Goal: Communication & Community: Answer question/provide support

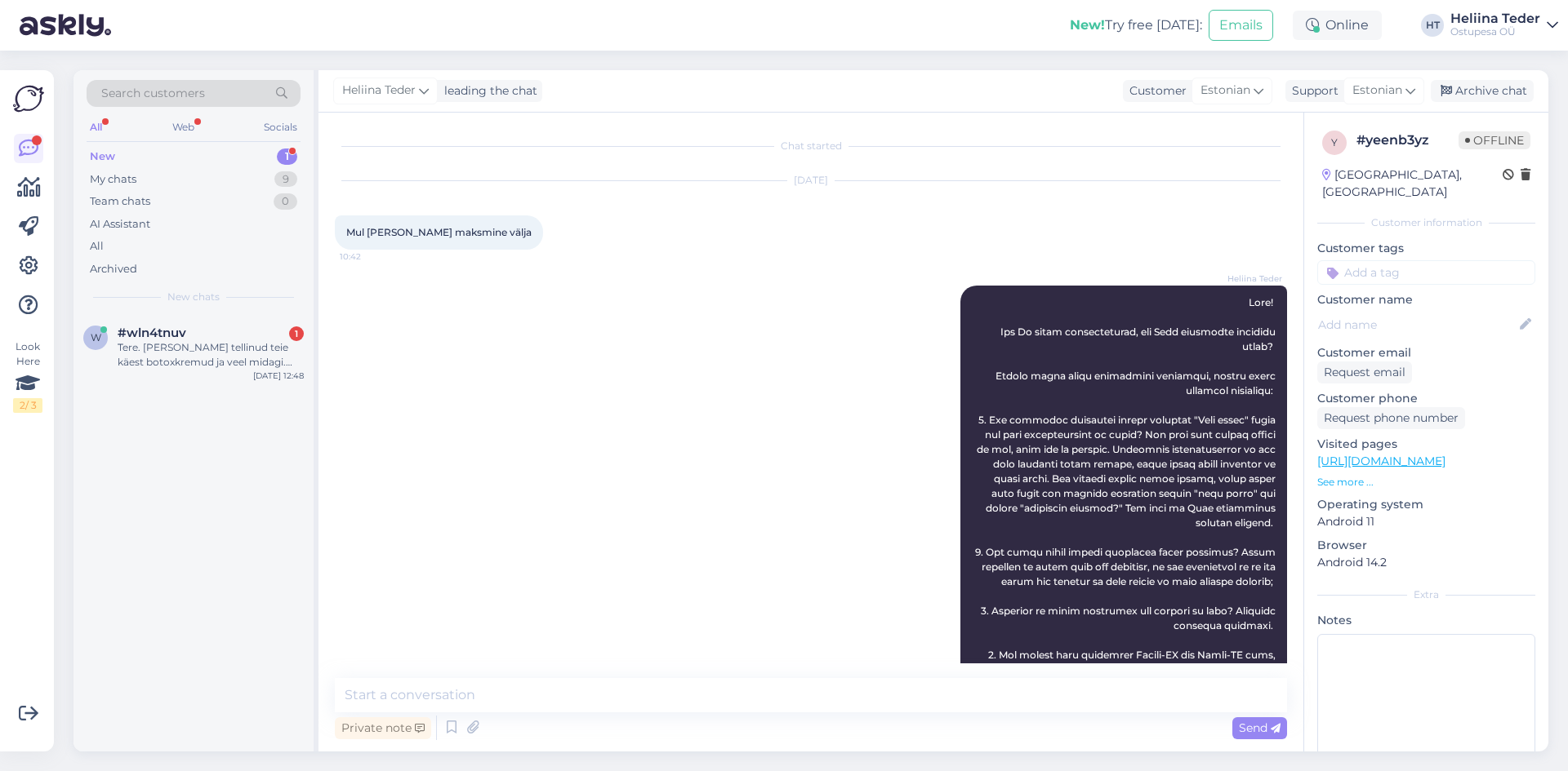
click at [173, 335] on span "#wln4tnuv" at bounding box center [152, 332] width 69 height 14
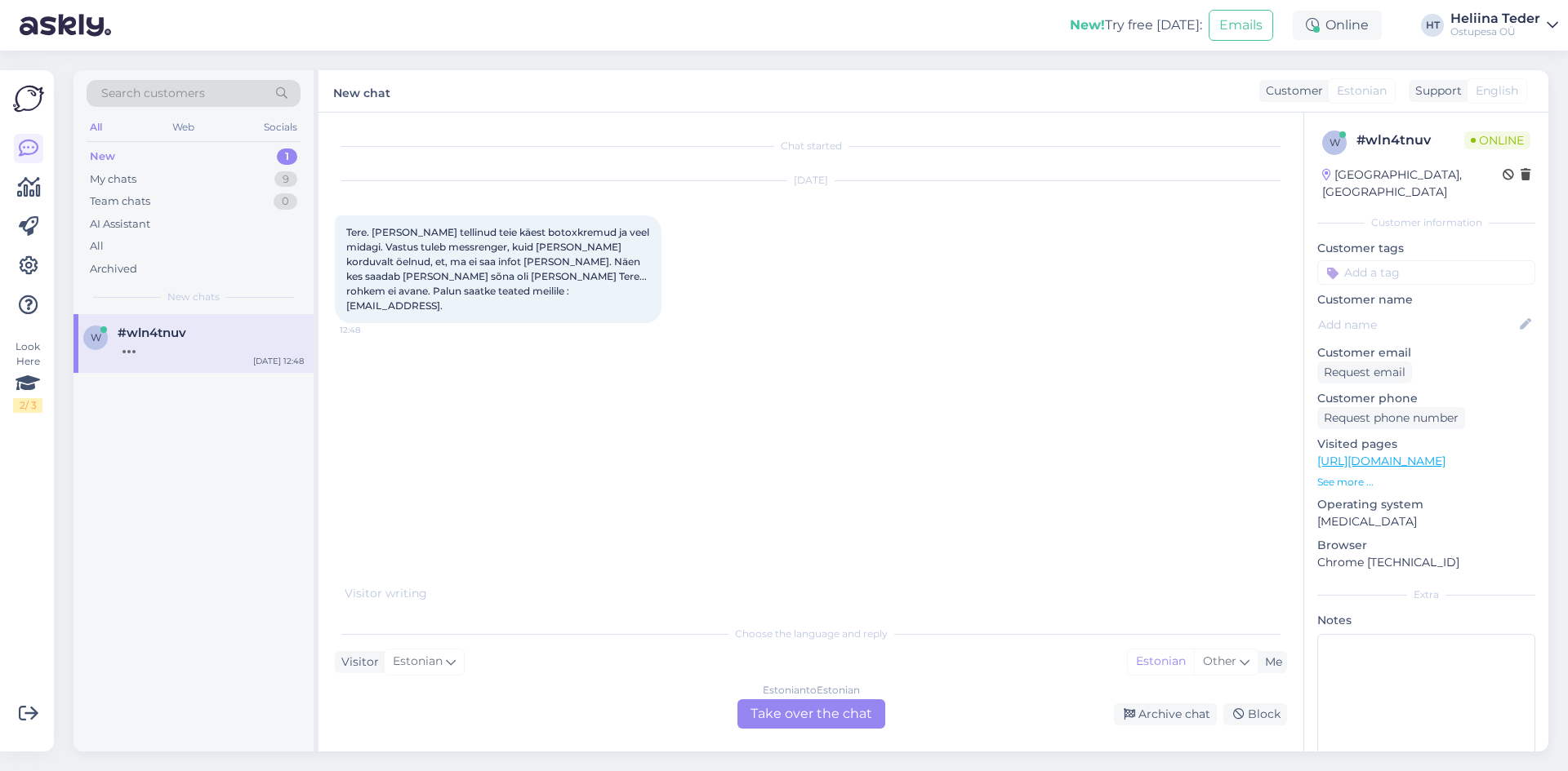
click at [787, 715] on div "Estonian to Estonian Take over the chat" at bounding box center [811, 714] width 148 height 29
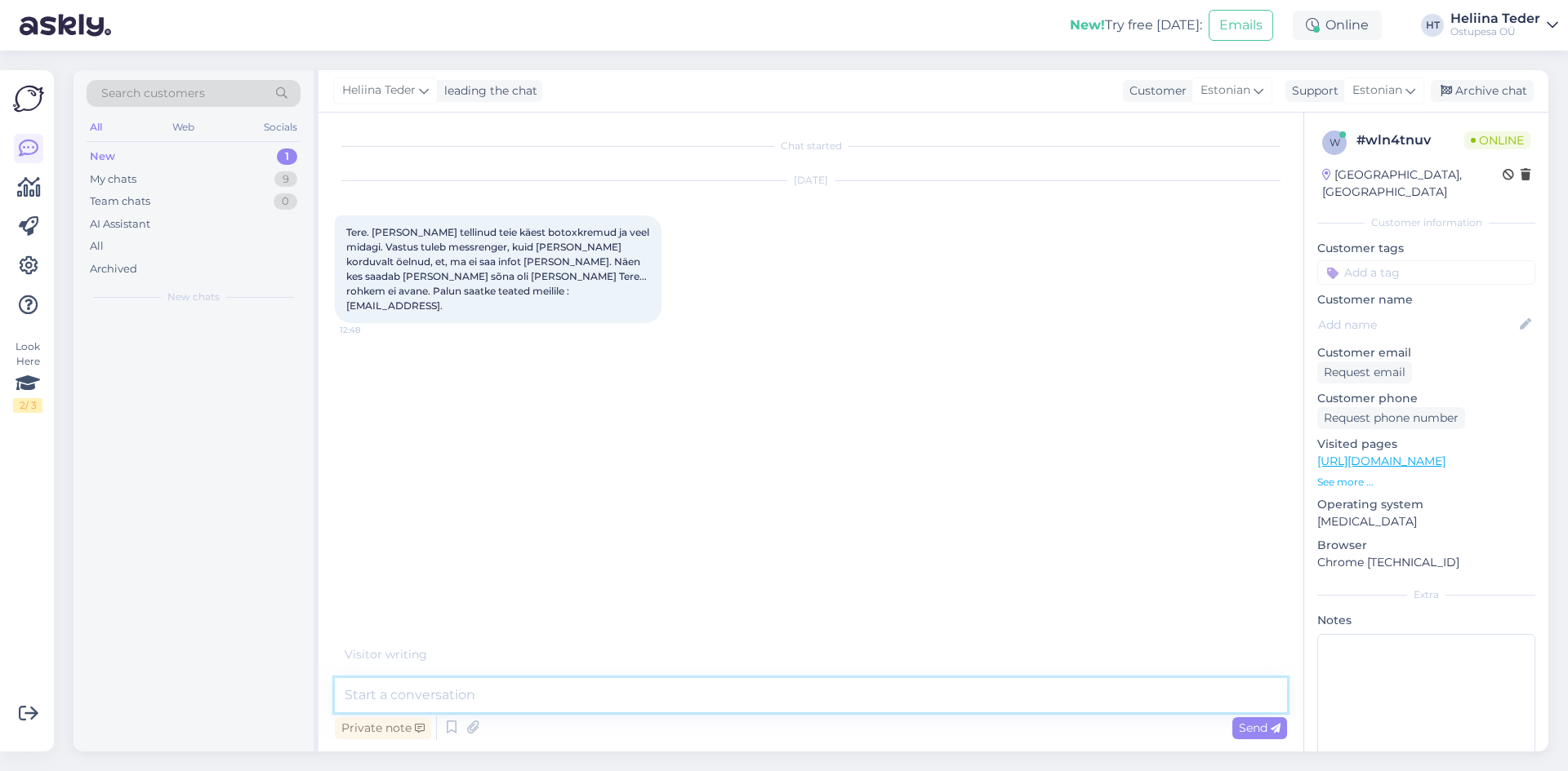
click at [569, 693] on textarea at bounding box center [810, 695] width 952 height 34
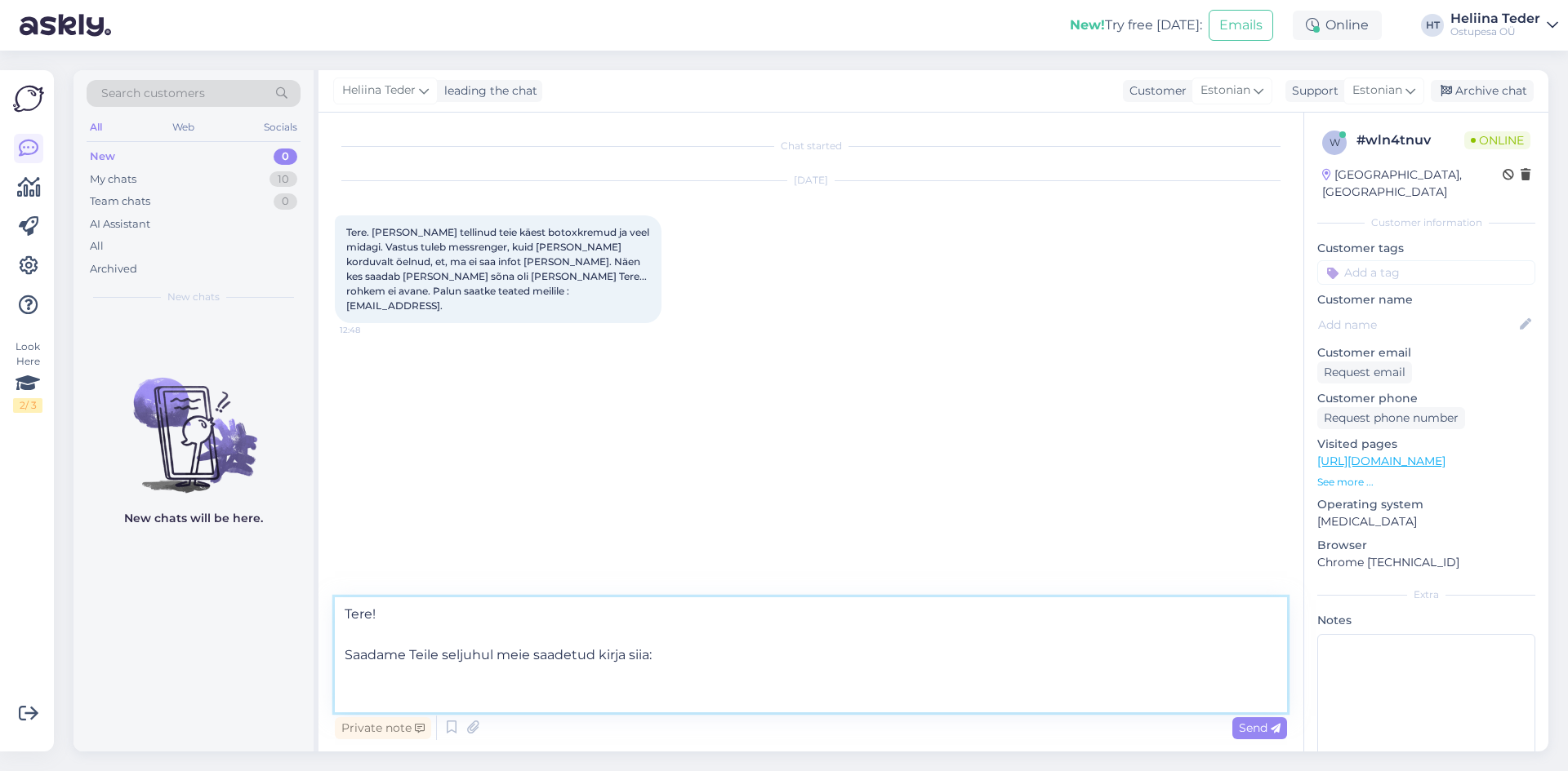
paste textarea "Tere! [PERSON_NAME] jätnud kommentaari seoses oktoobrikuu arvega, mis ei ole ve…"
type textarea "Tere! Saadame Teile seljuhul meie saadetud kirja siia: Tere! [PERSON_NAME] jätn…"
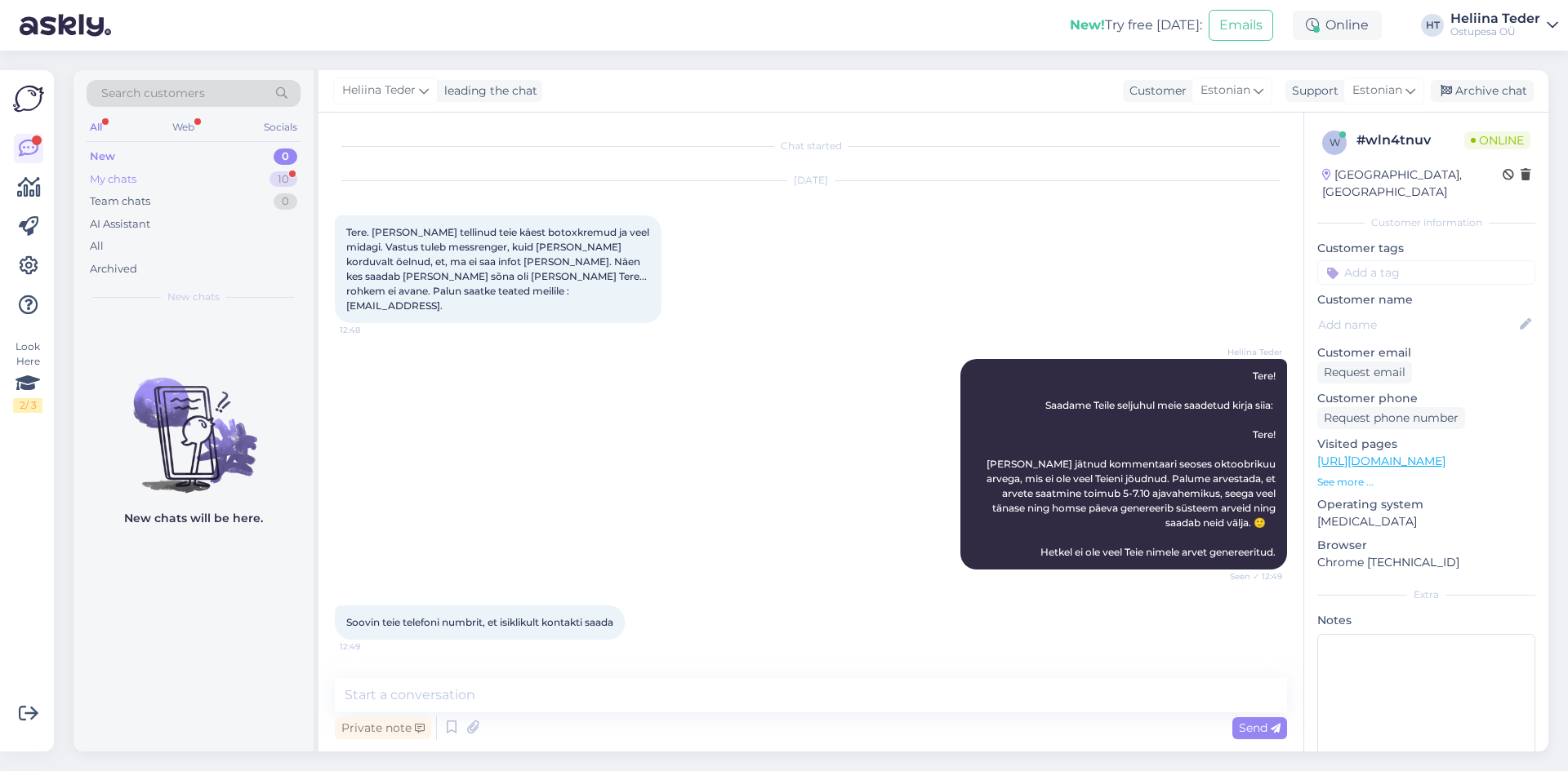
click at [145, 175] on div "My chats 10" at bounding box center [193, 180] width 214 height 23
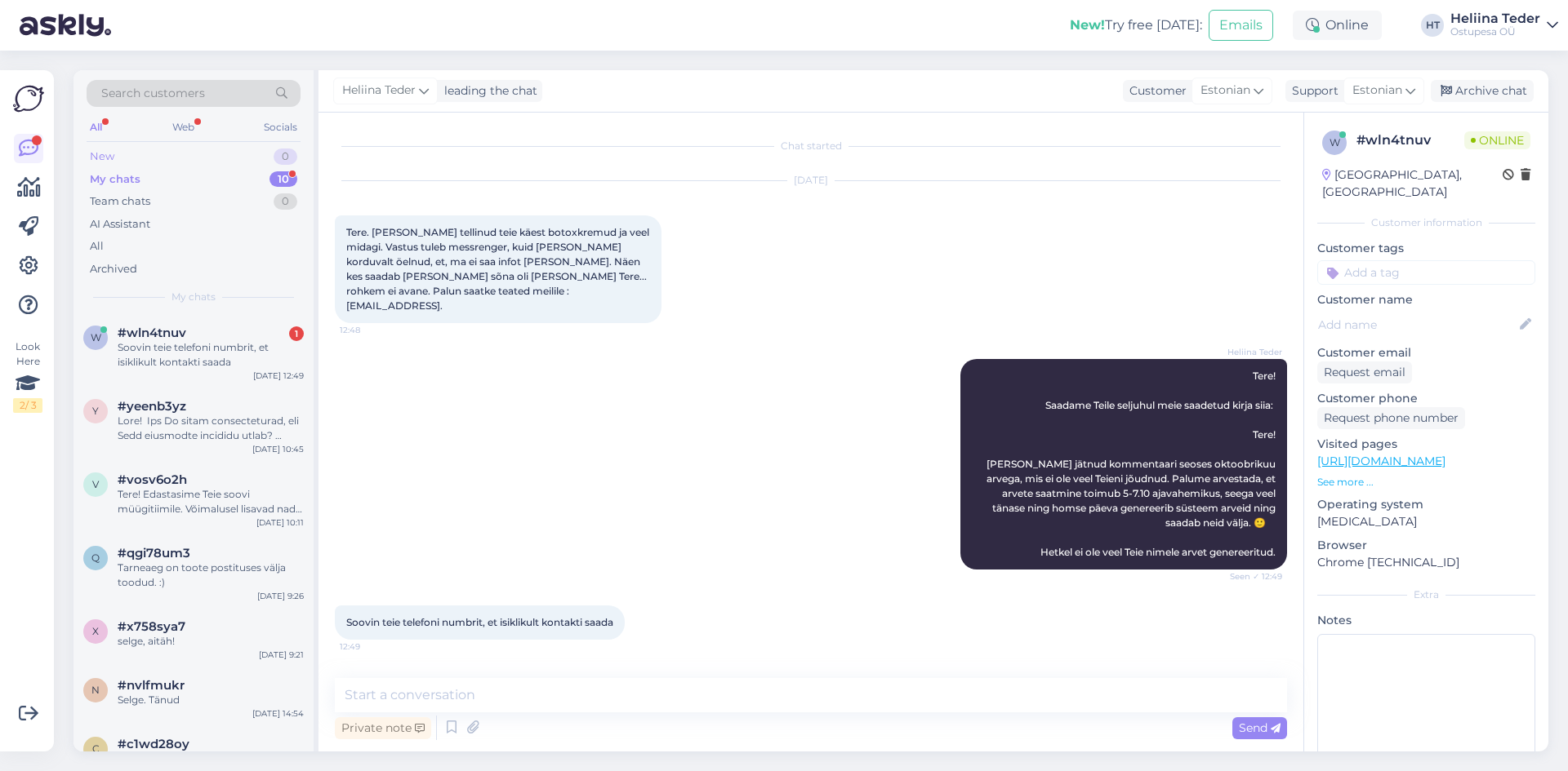
click at [117, 156] on div "New 0" at bounding box center [193, 157] width 214 height 23
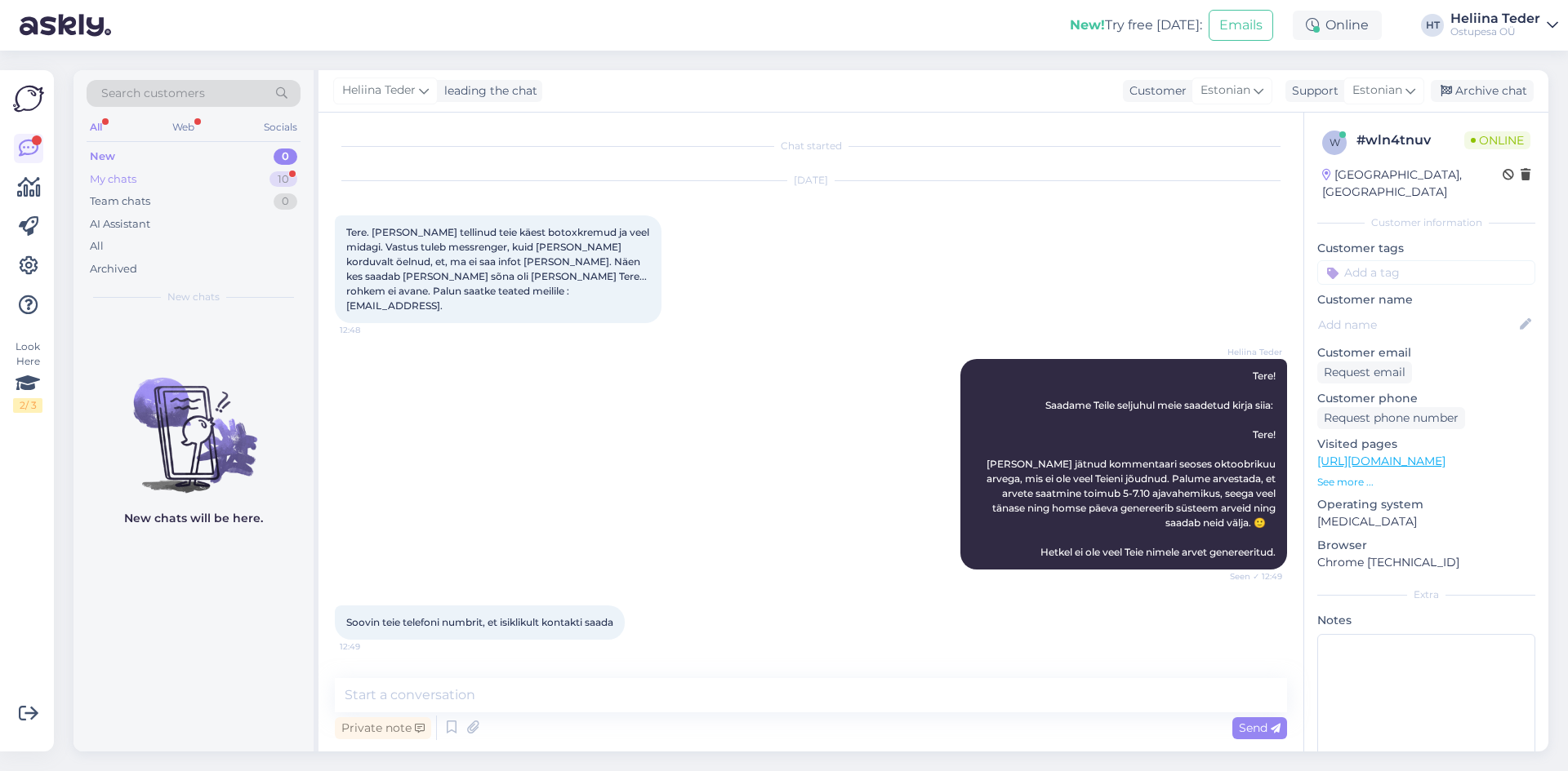
click at [124, 184] on div "My chats" at bounding box center [113, 179] width 46 height 16
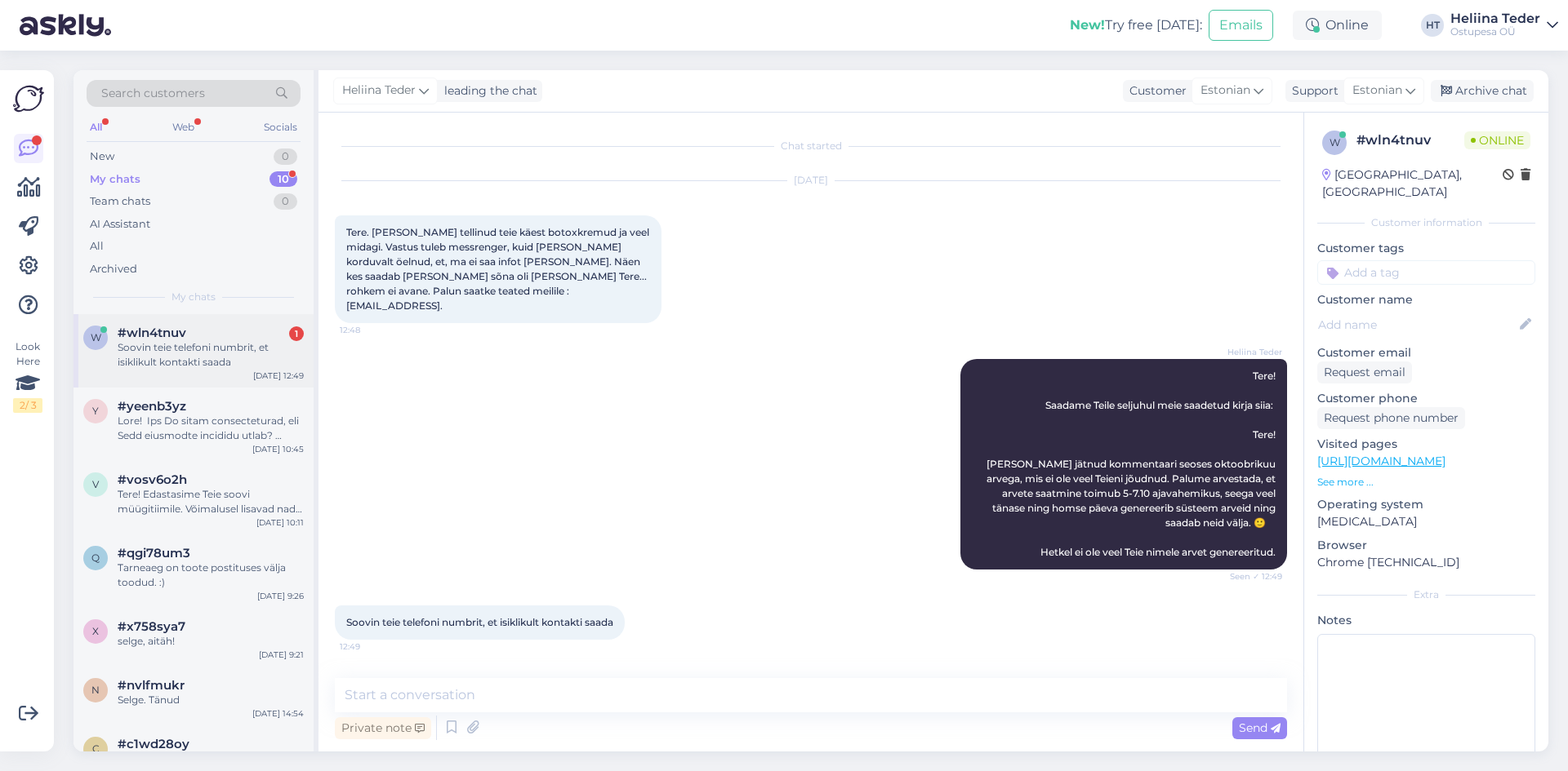
click at [171, 353] on div "Soovin teie telefoni numbrit, et isiklikult kontakti saada" at bounding box center [211, 355] width 187 height 29
click at [128, 161] on div "New 0" at bounding box center [193, 157] width 214 height 23
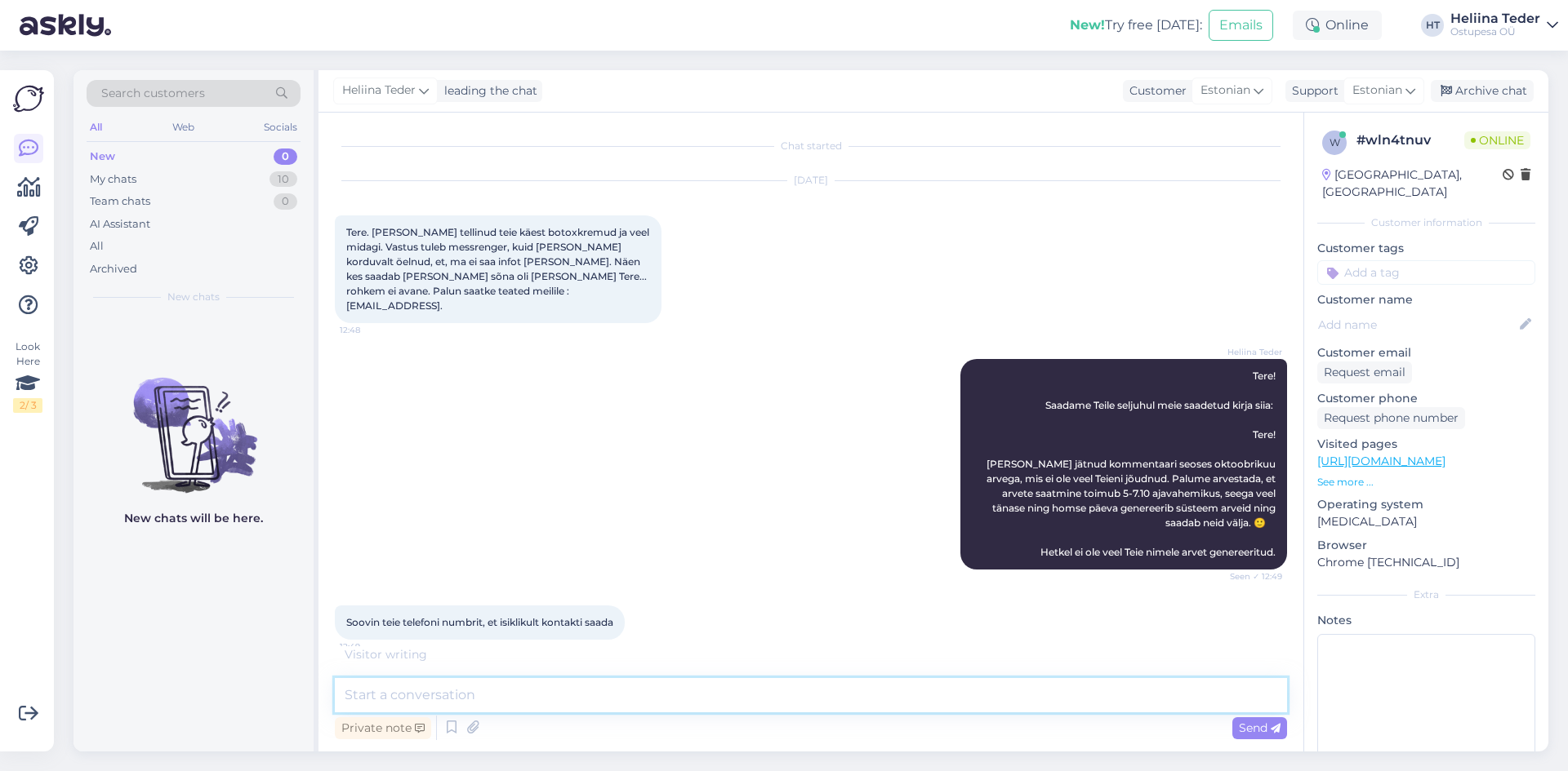
click at [440, 687] on textarea at bounding box center [810, 695] width 952 height 34
type textarea "56450118"
click at [1265, 727] on span "Send" at bounding box center [1260, 728] width 42 height 14
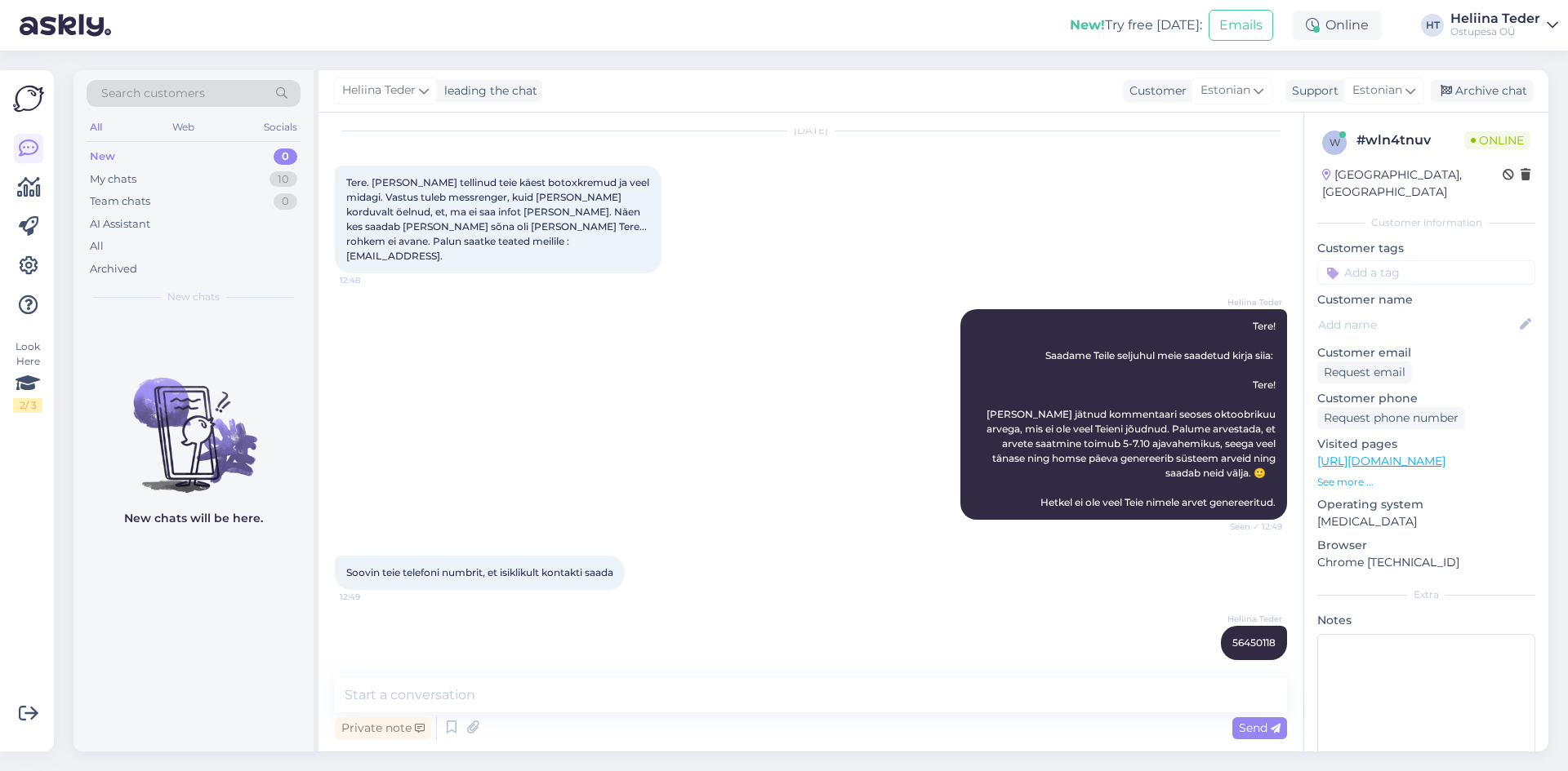
click at [798, 479] on div "Heliina Teder Tere! Saadame Teile seljuhul meie saadetud kirja siia: Tere! [PER…" at bounding box center [810, 414] width 952 height 246
click at [798, 480] on div "Heliina Teder Tere! Saadame Teile seljuhul meie saadetud kirja siia: Tere! [PER…" at bounding box center [810, 414] width 952 height 246
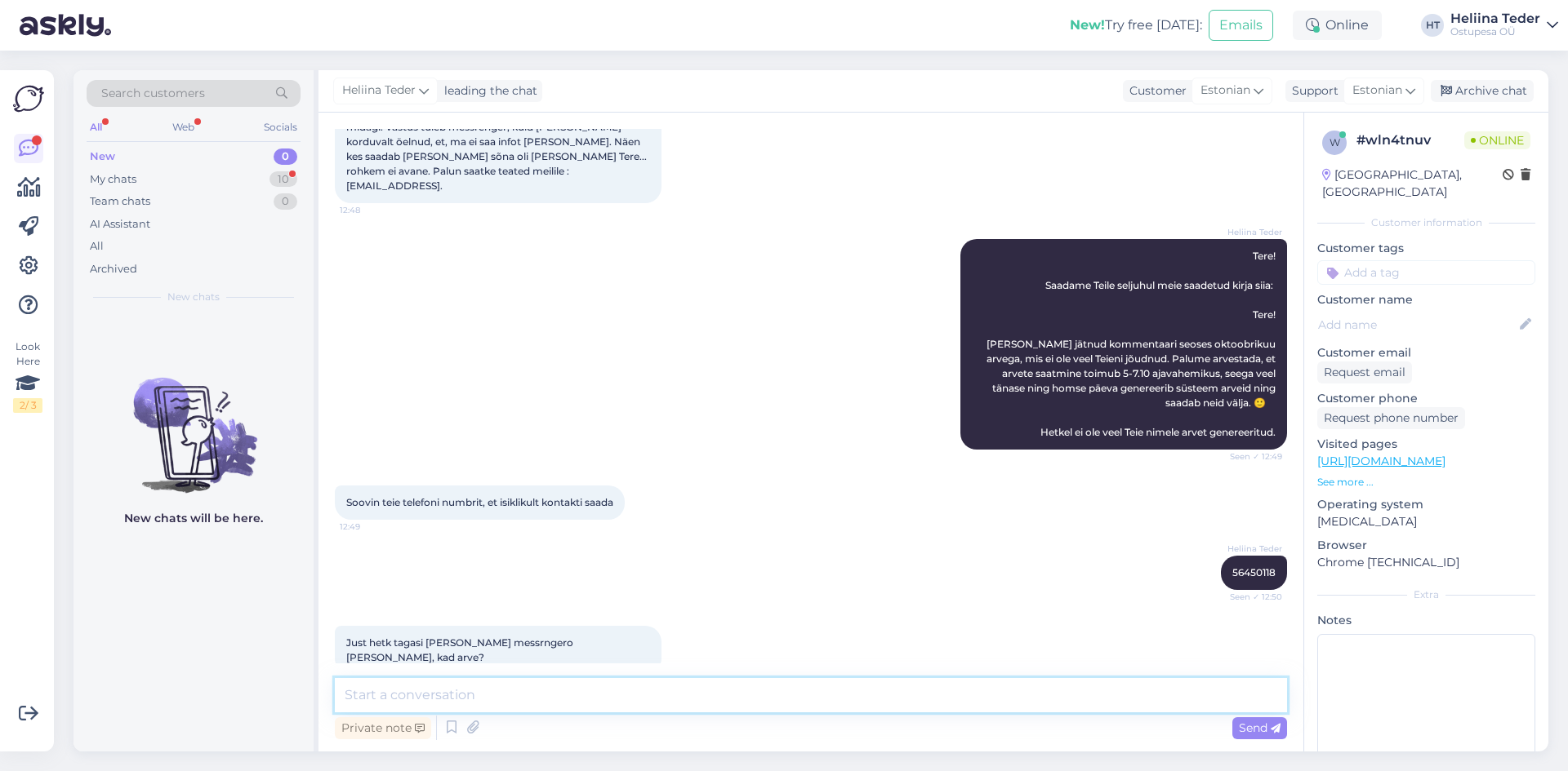
click at [405, 692] on textarea at bounding box center [810, 695] width 952 height 34
type textarea "Arve [PERSON_NAME] messengeri. :)"
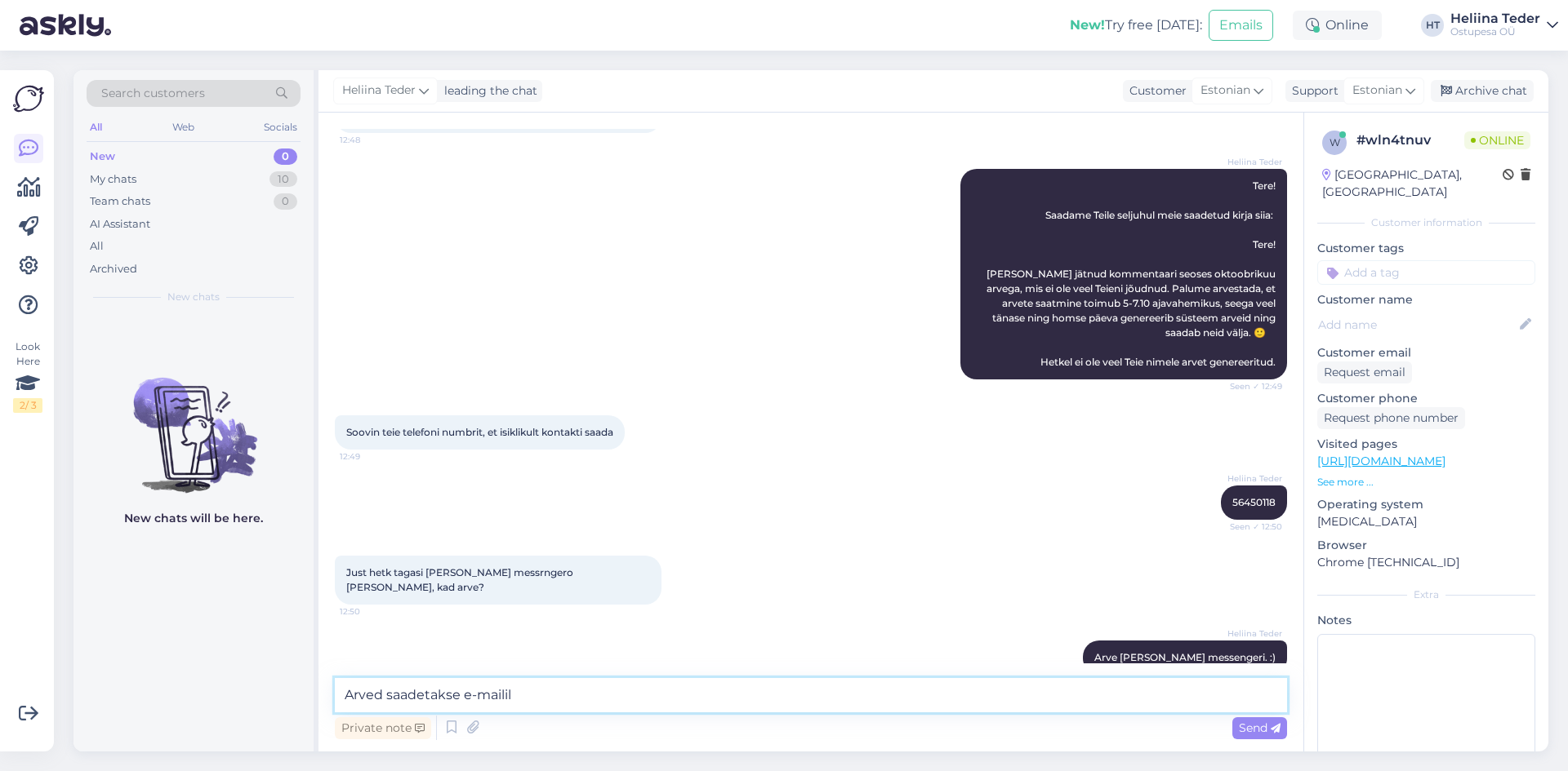
type textarea "Arved saadetakse e-mailile"
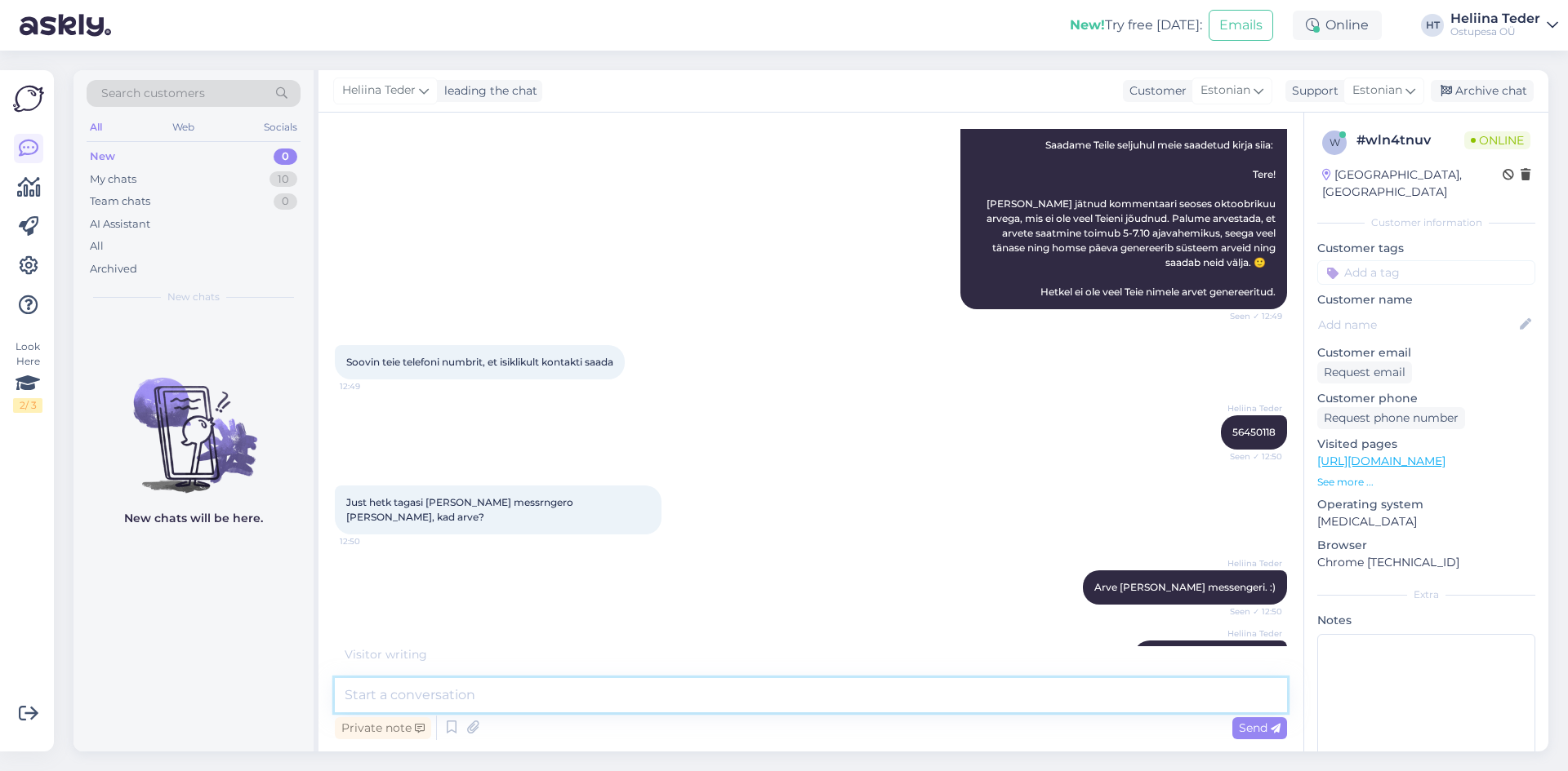
scroll to position [330, 0]
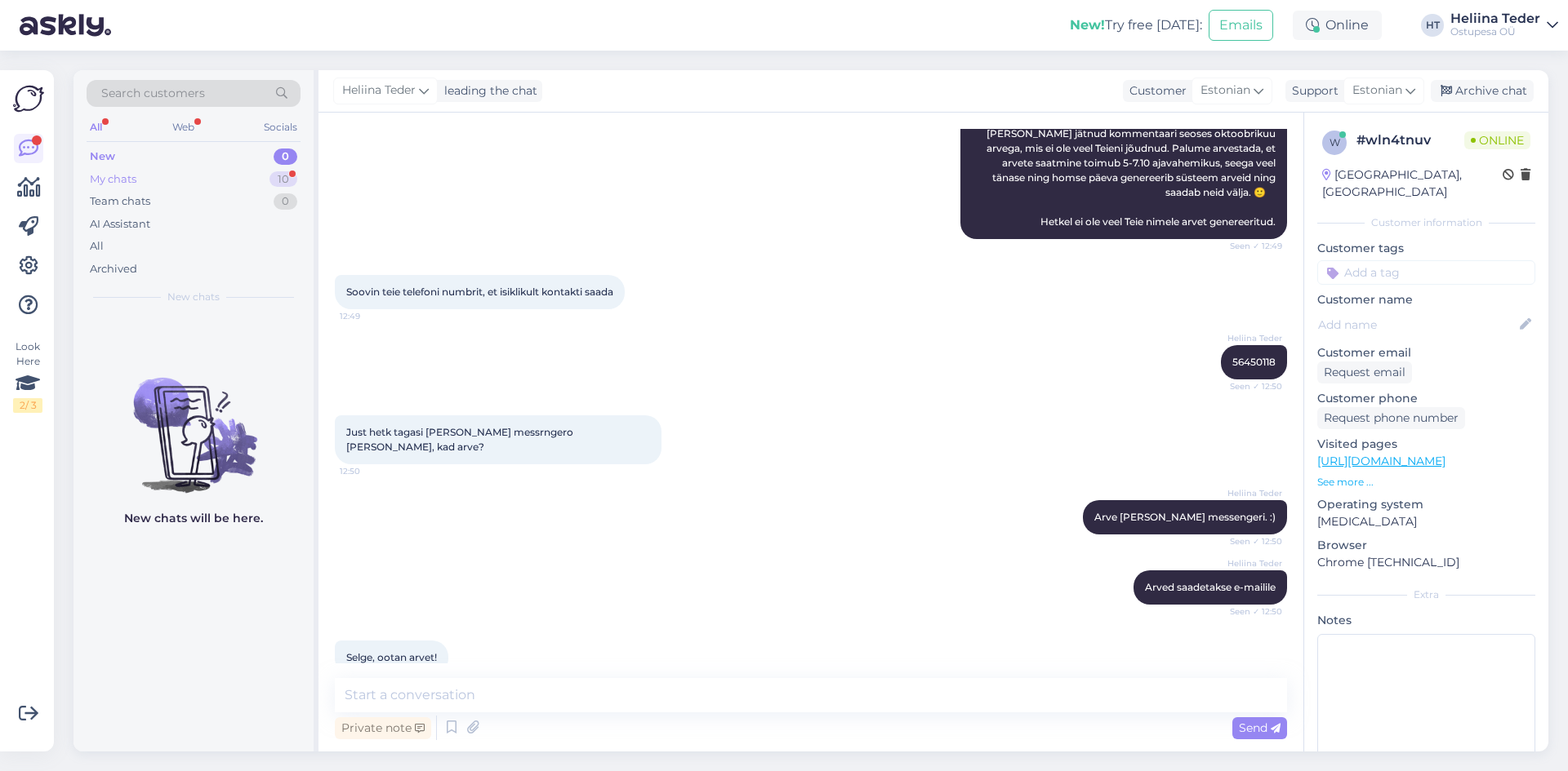
click at [124, 179] on div "My chats" at bounding box center [113, 179] width 46 height 16
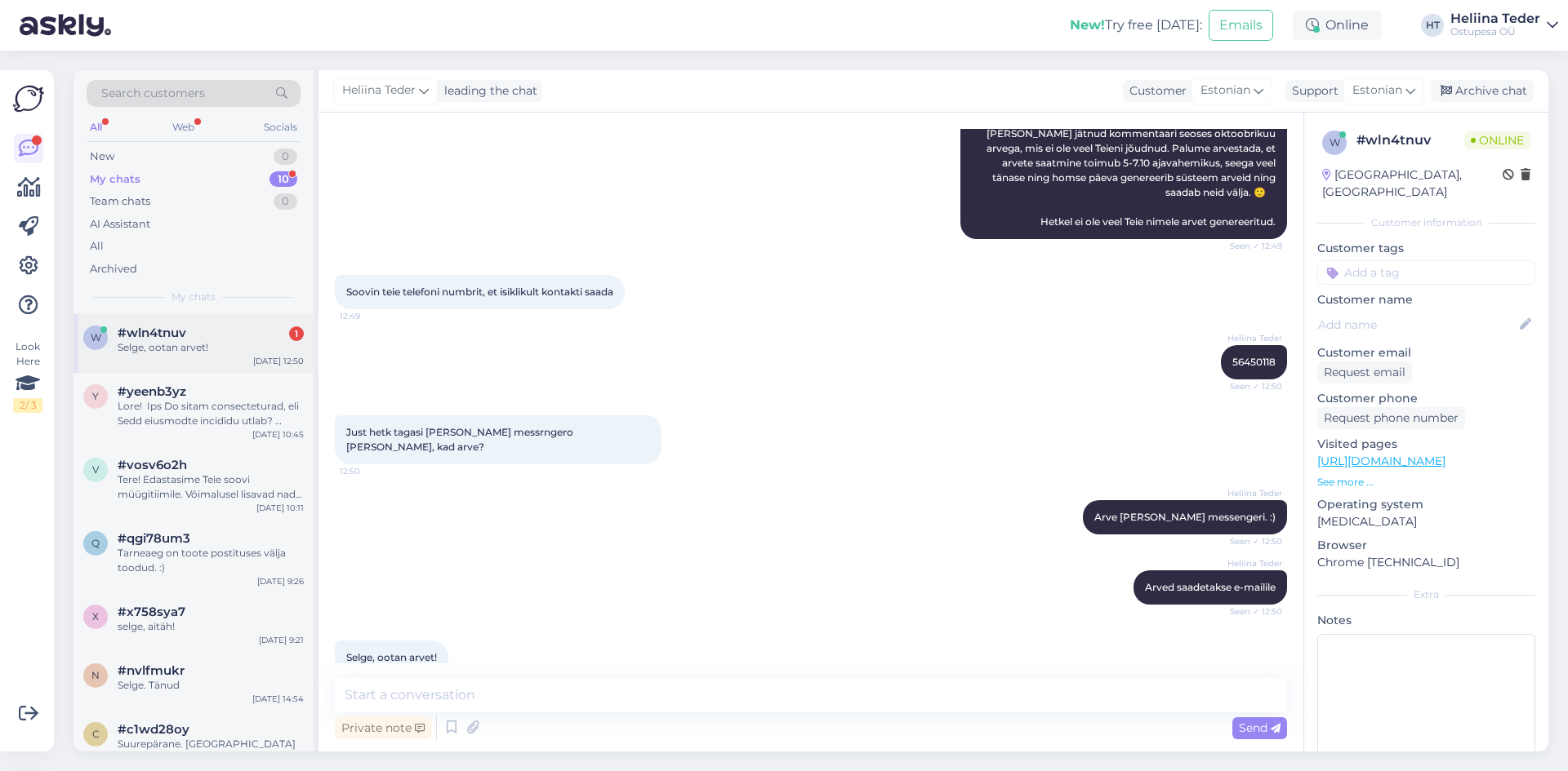
click at [167, 343] on div "Selge, ootan arvet!" at bounding box center [211, 347] width 187 height 14
click at [451, 702] on textarea at bounding box center [810, 695] width 952 height 34
click at [128, 160] on div "New 2" at bounding box center [193, 157] width 214 height 23
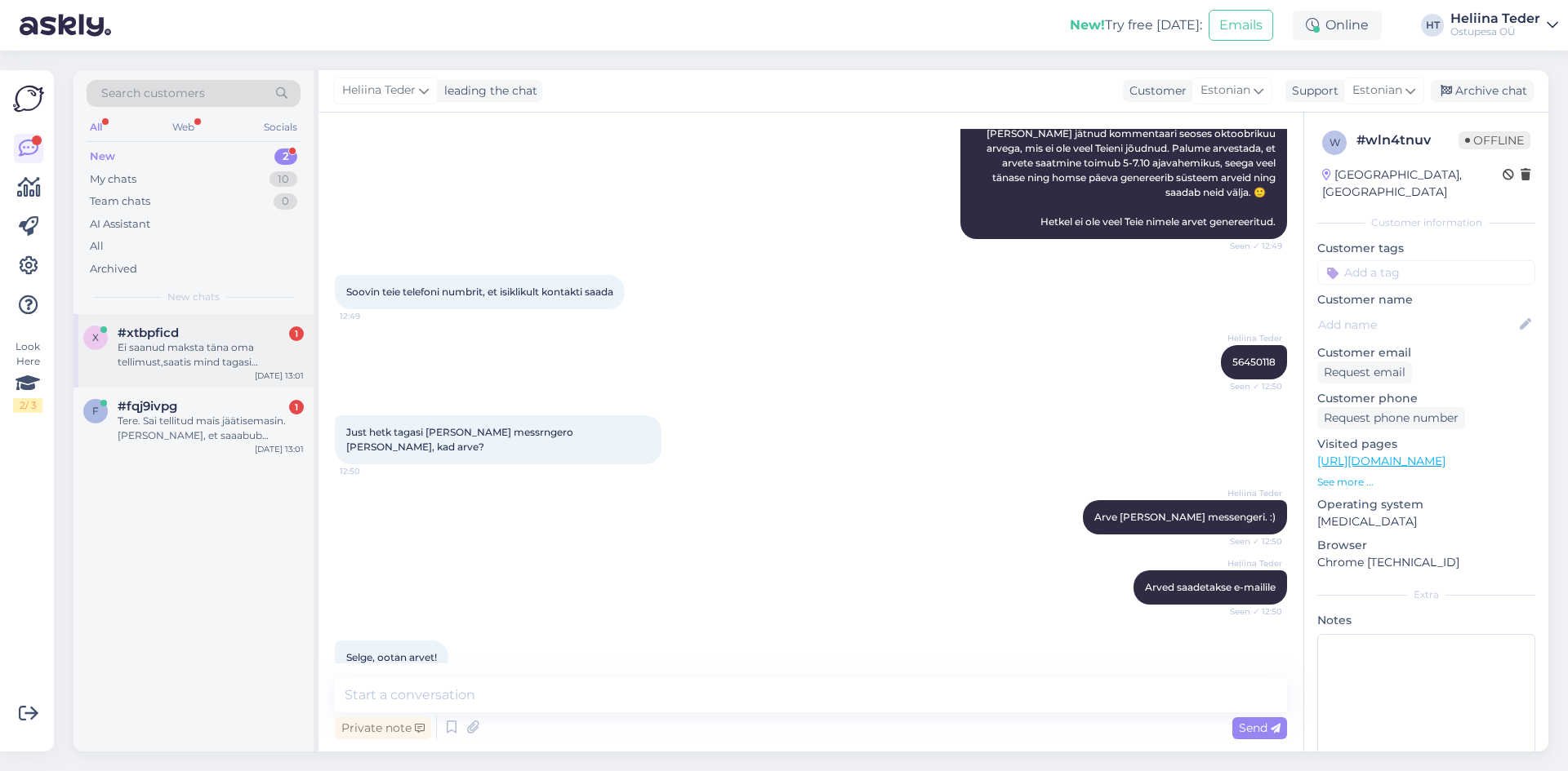
click at [209, 365] on div "Ei saanud maksta täna oma tellimust,saatis mind tagasi poodi.sessioon aegunud??…" at bounding box center [211, 355] width 187 height 29
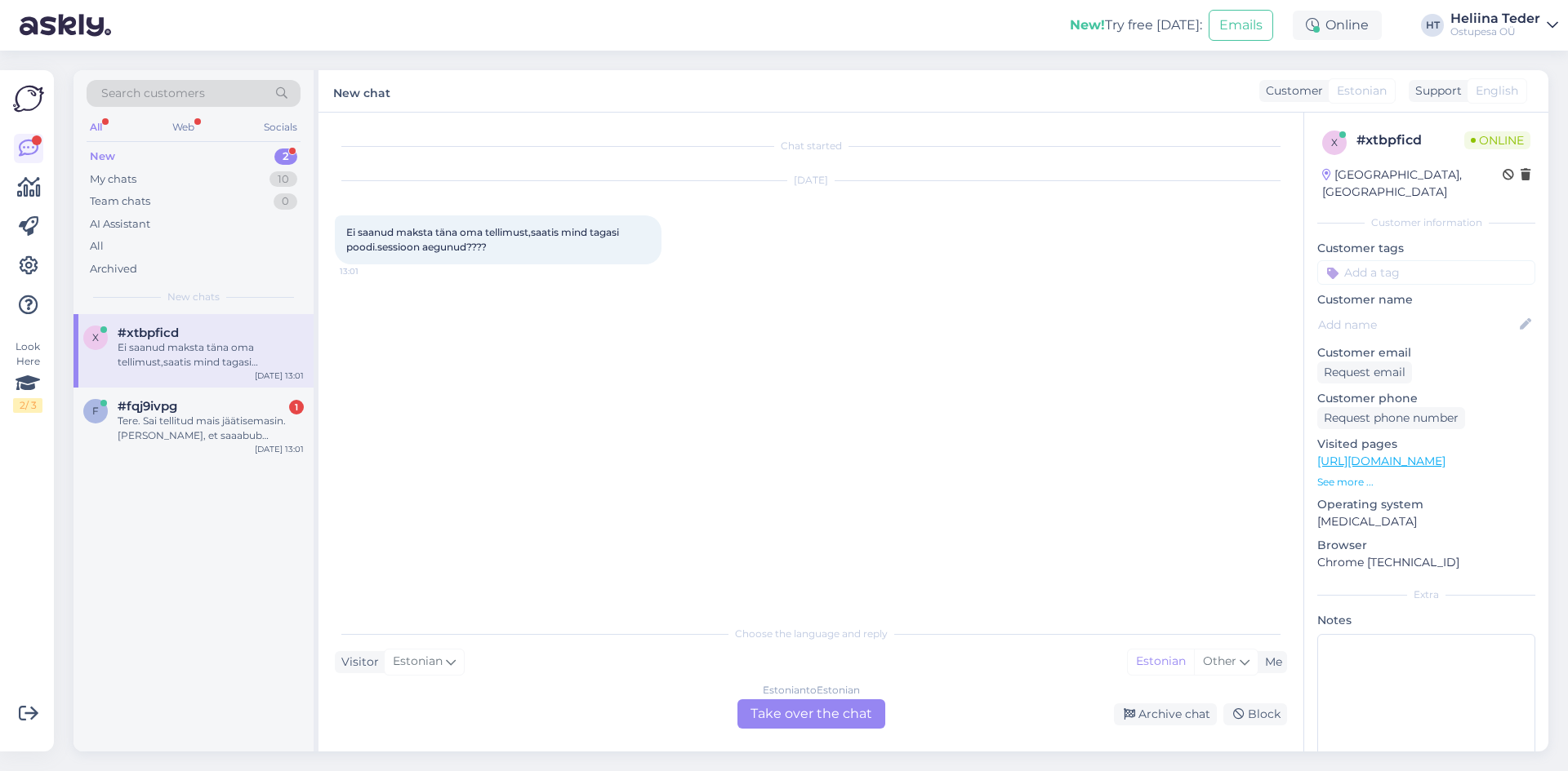
click at [748, 712] on div "Estonian to Estonian Take over the chat" at bounding box center [811, 714] width 148 height 29
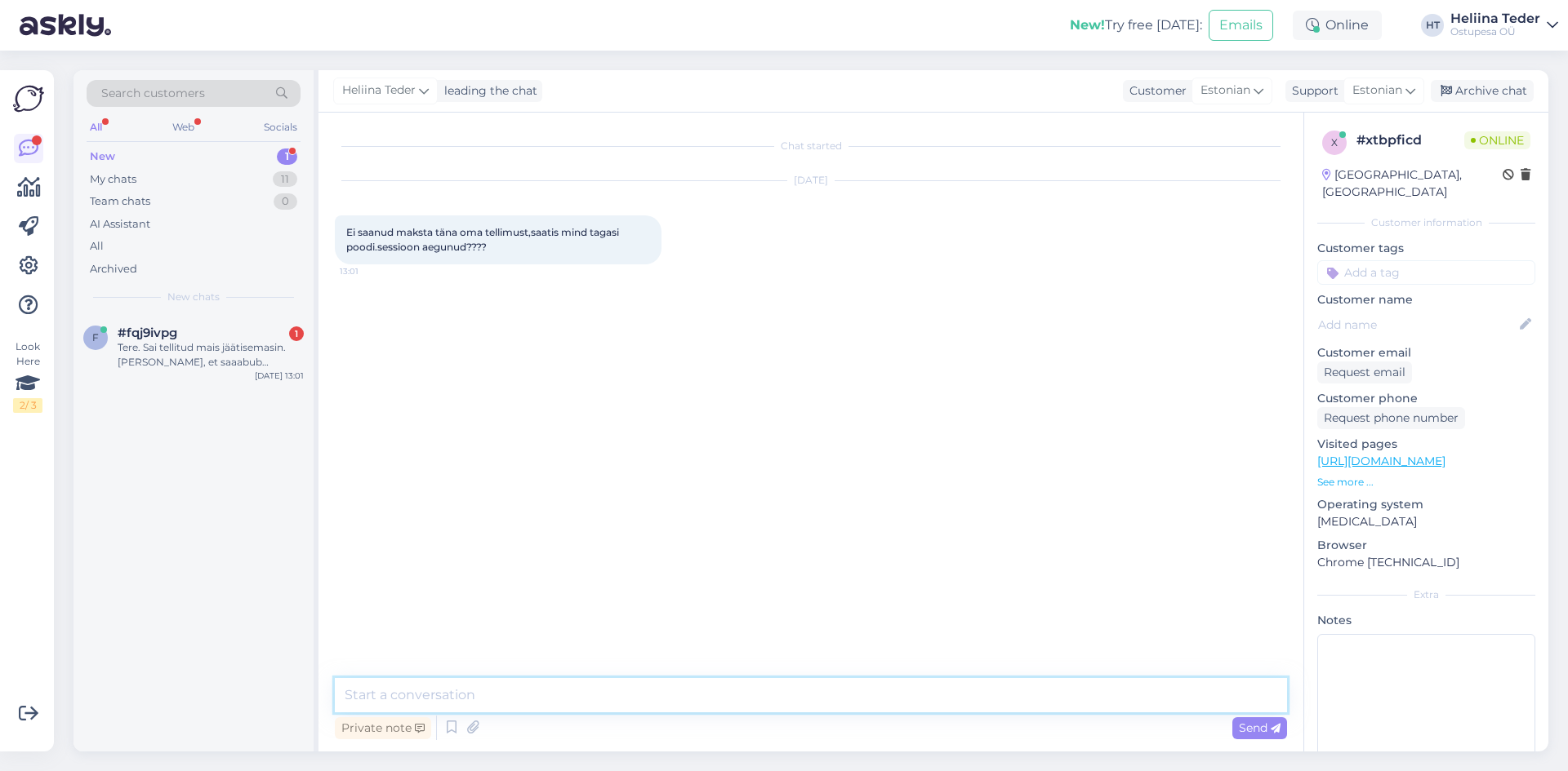
click at [673, 693] on textarea at bounding box center [810, 695] width 952 height 34
type textarea "Tere! Palume Teie nime. Siis [PERSON_NAME] uuesti siia saata. :)"
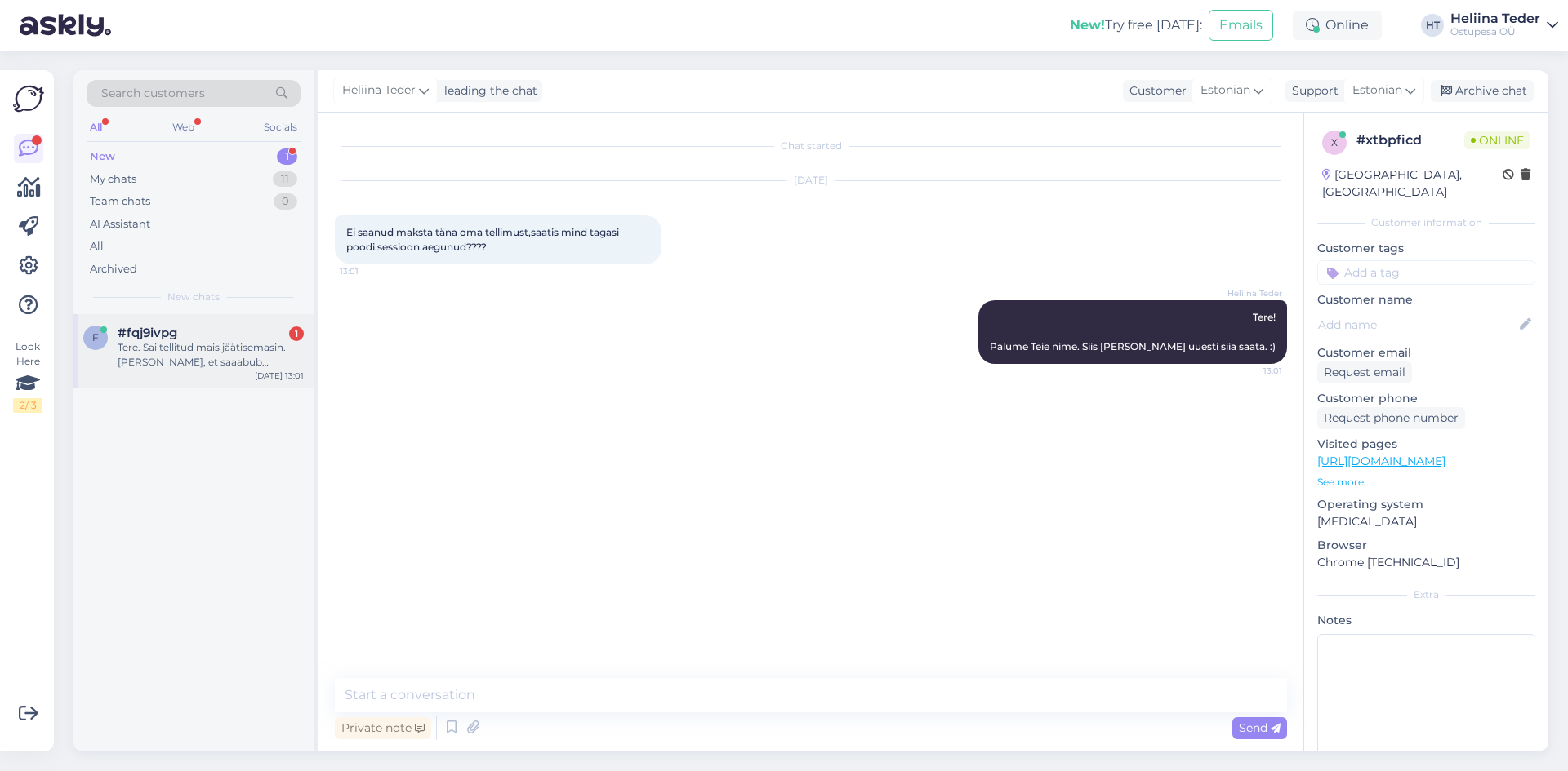
click at [203, 343] on div "Tere. Sai tellitud mais jäätisemasin. [PERSON_NAME], et saaabub septembris aga …" at bounding box center [211, 355] width 187 height 29
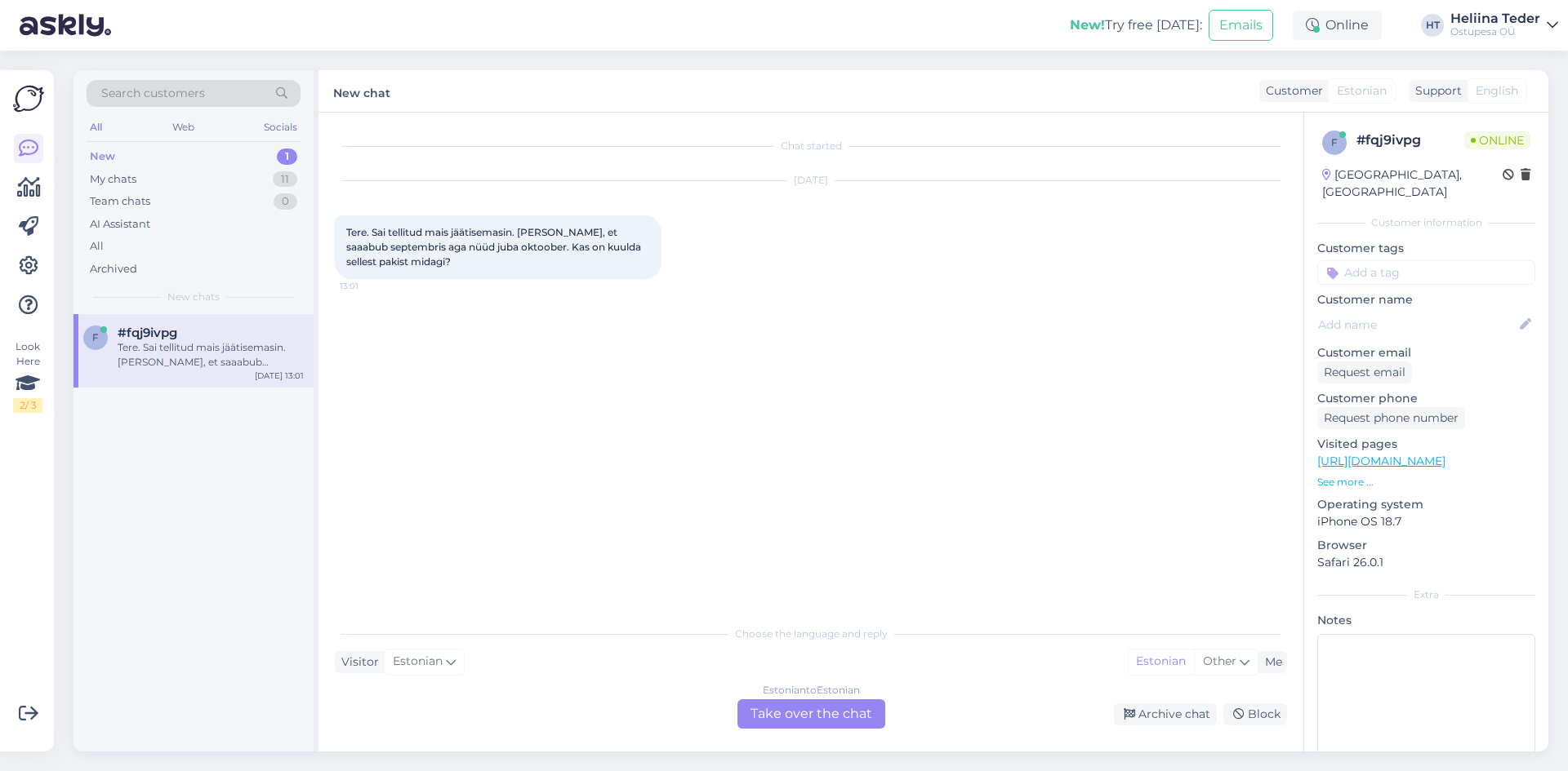
click at [804, 717] on div "Estonian to Estonian Take over the chat" at bounding box center [811, 714] width 148 height 29
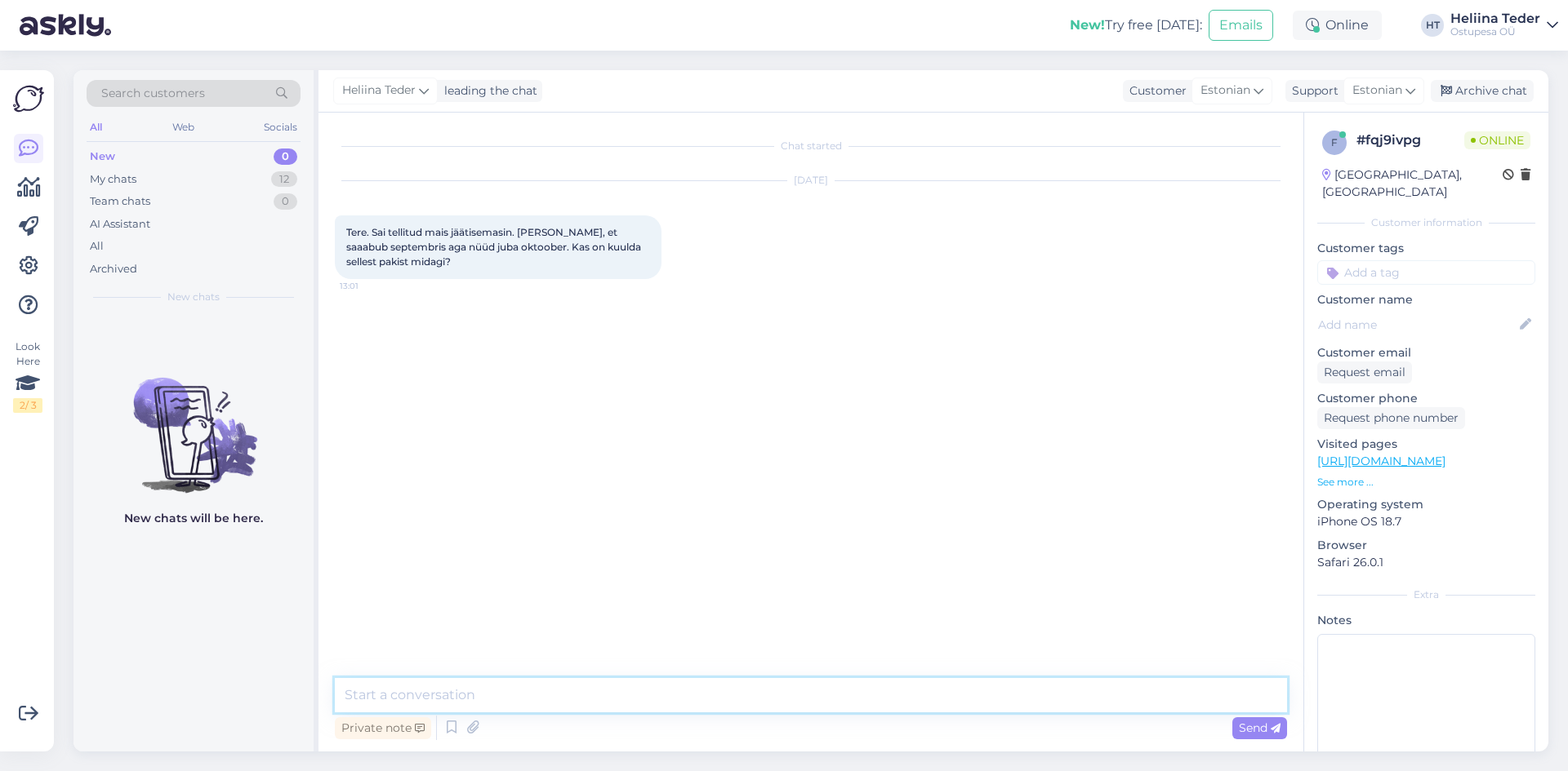
click at [706, 711] on textarea at bounding box center [810, 695] width 952 height 34
type textarea "Tere! Kahjuks"
click at [413, 695] on textarea at bounding box center [810, 695] width 952 height 34
paste textarea "Hea klient! Mõistame 100%, et ootate pikisilmi oma [PERSON_NAME] me tõesti ise …"
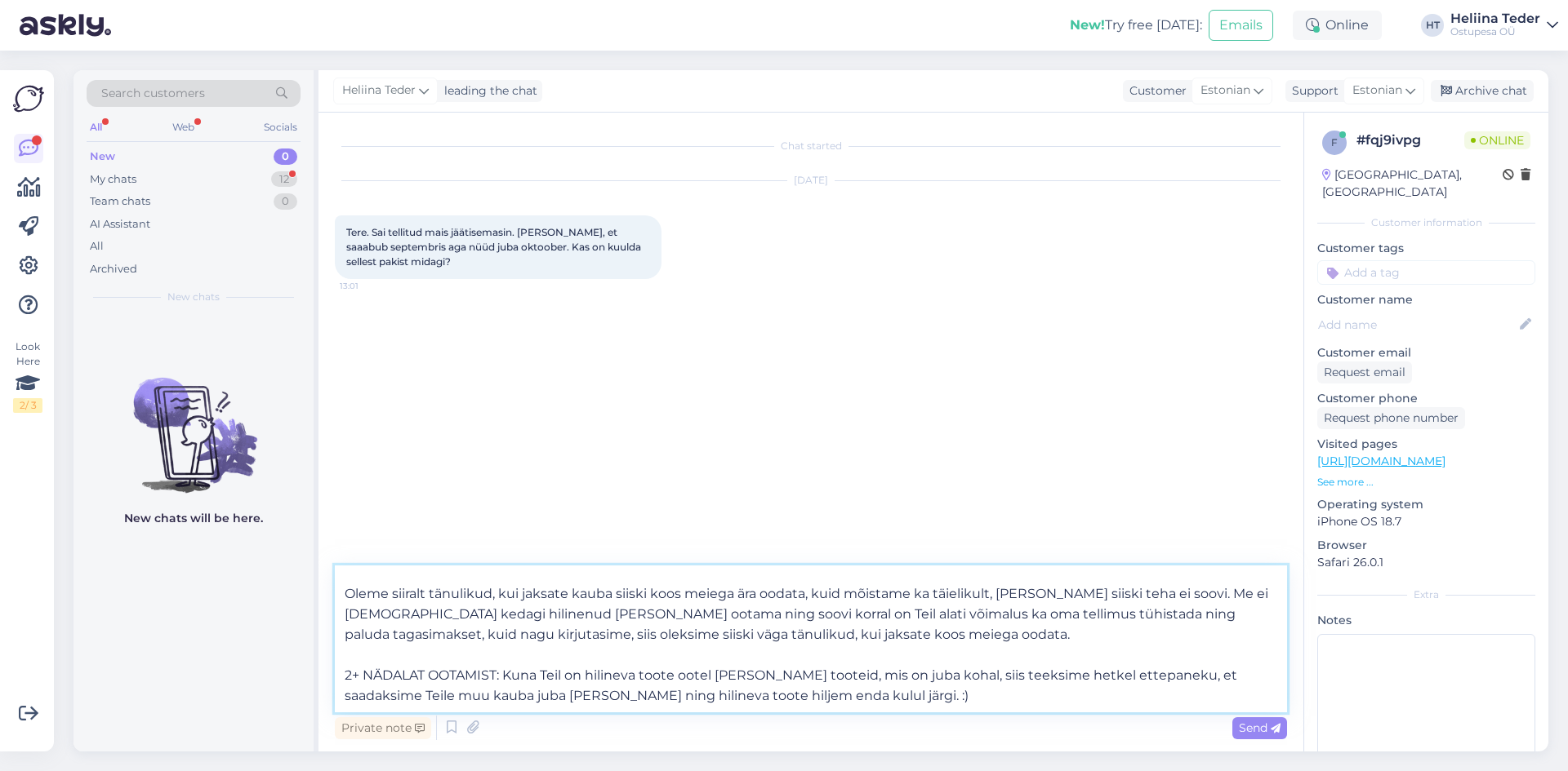
drag, startPoint x: 611, startPoint y: 665, endPoint x: 320, endPoint y: 641, distance: 292.0
click at [320, 641] on div "Chat started [DATE] Tere. Sai tellitud mais jäätisemasin. [PERSON_NAME], et saa…" at bounding box center [811, 433] width 985 height 640
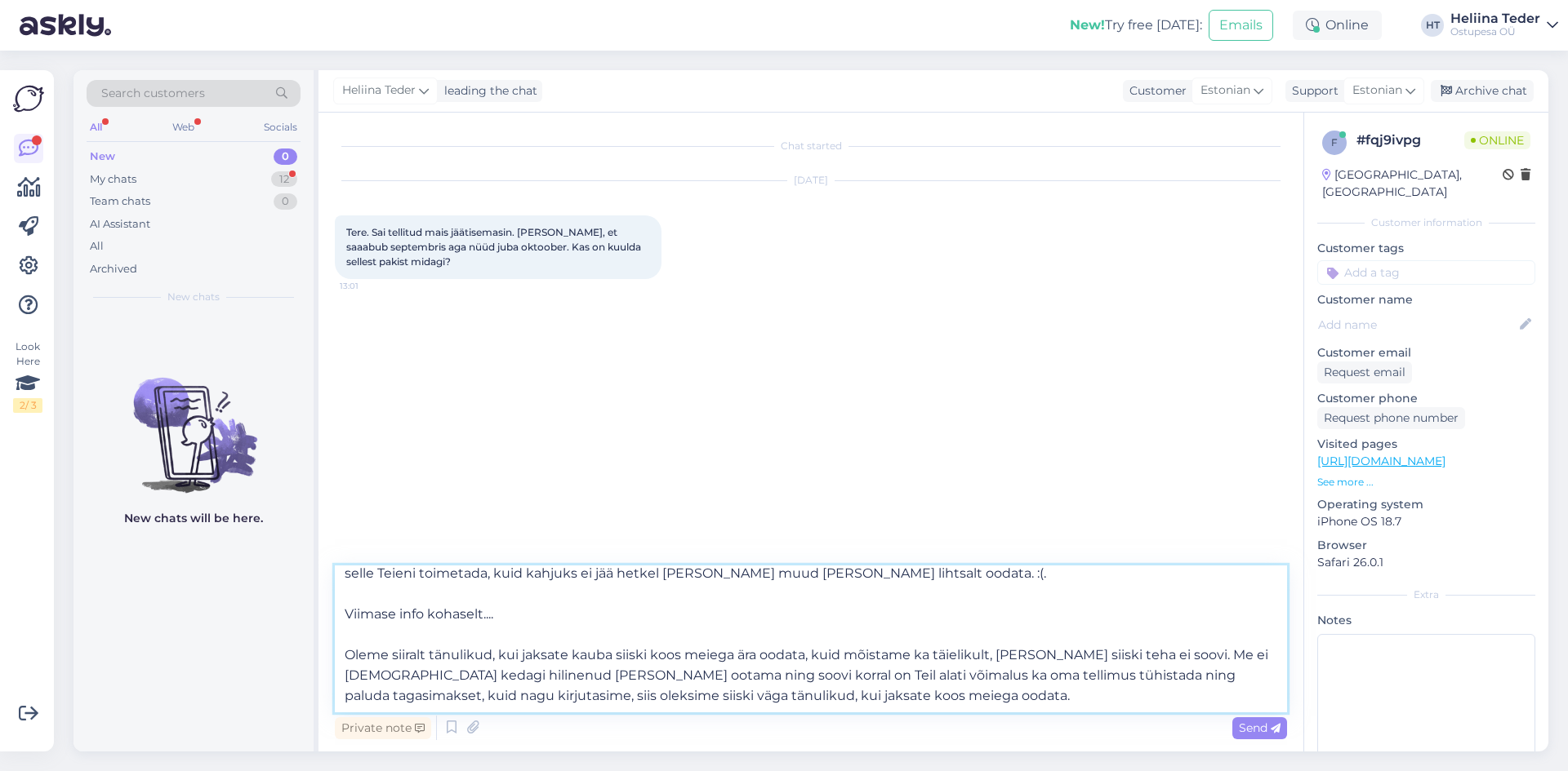
scroll to position [0, 0]
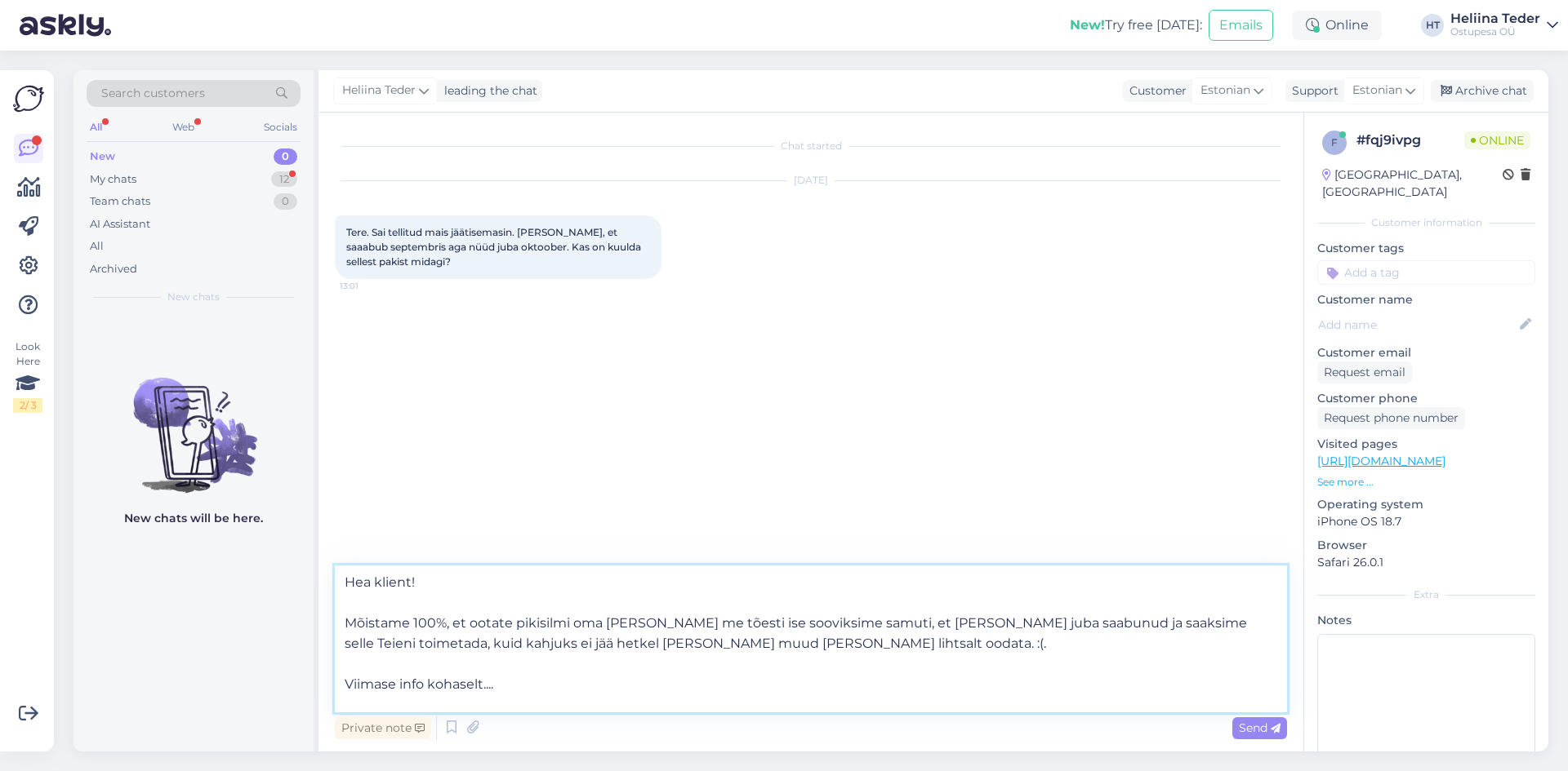
click at [517, 679] on textarea "Hea klient! Mõistame 100%, et ootate pikisilmi oma [PERSON_NAME] me tõesti ise …" at bounding box center [810, 640] width 952 height 147
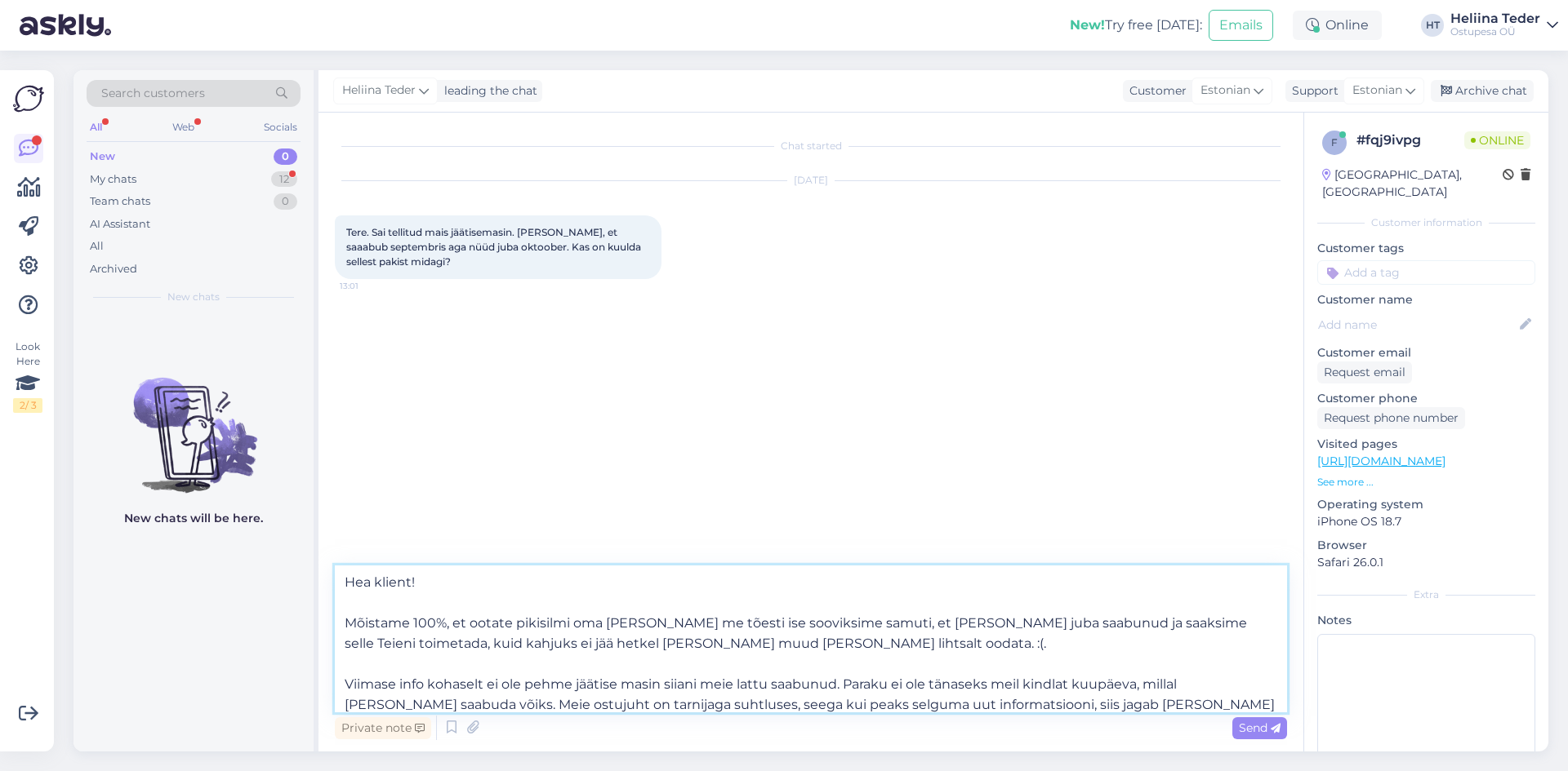
scroll to position [172, 0]
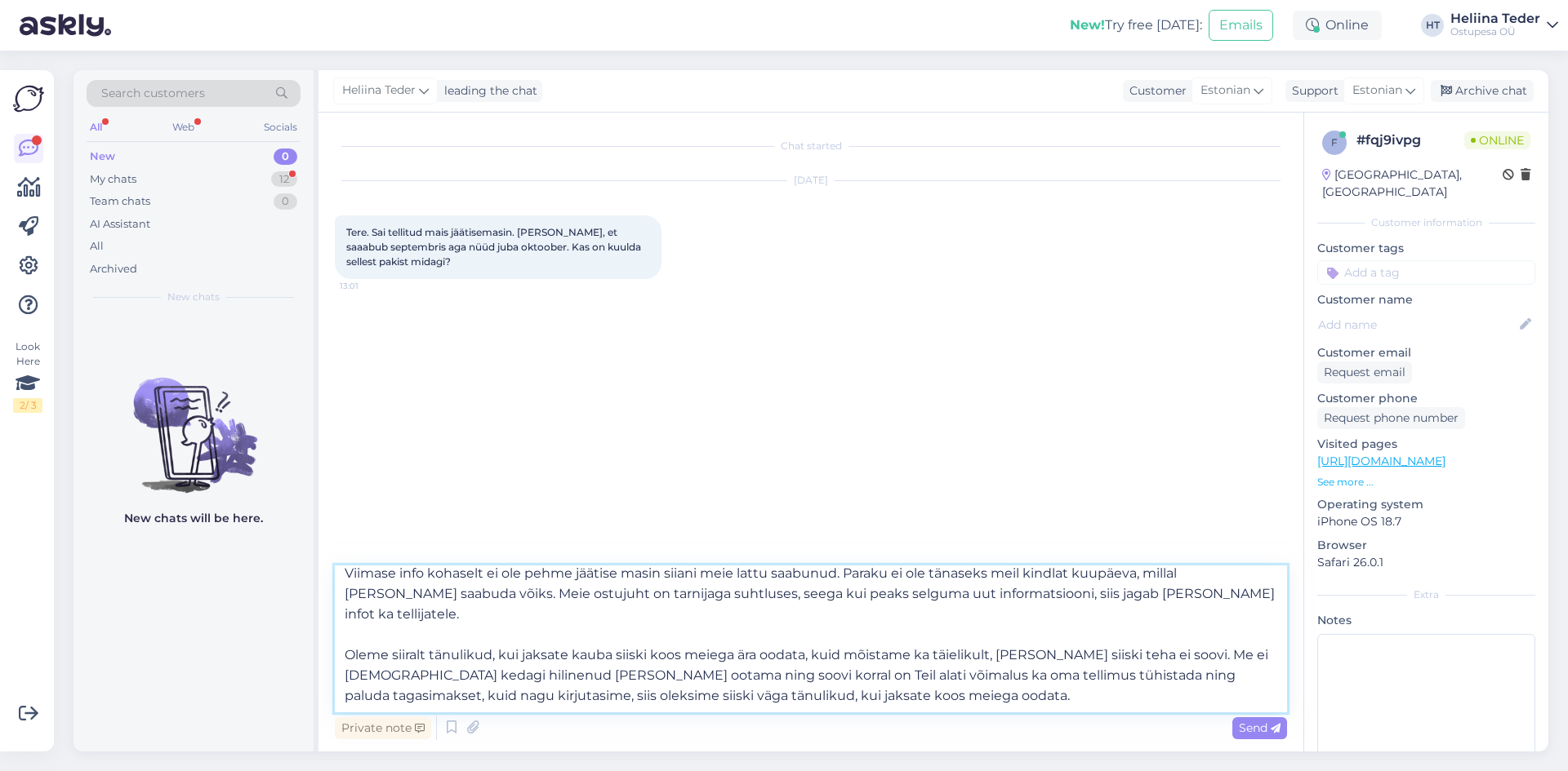
click at [866, 614] on textarea "Hea klient! Mõistame 100%, et ootate pikisilmi oma [PERSON_NAME] me tõesti ise …" at bounding box center [810, 640] width 952 height 147
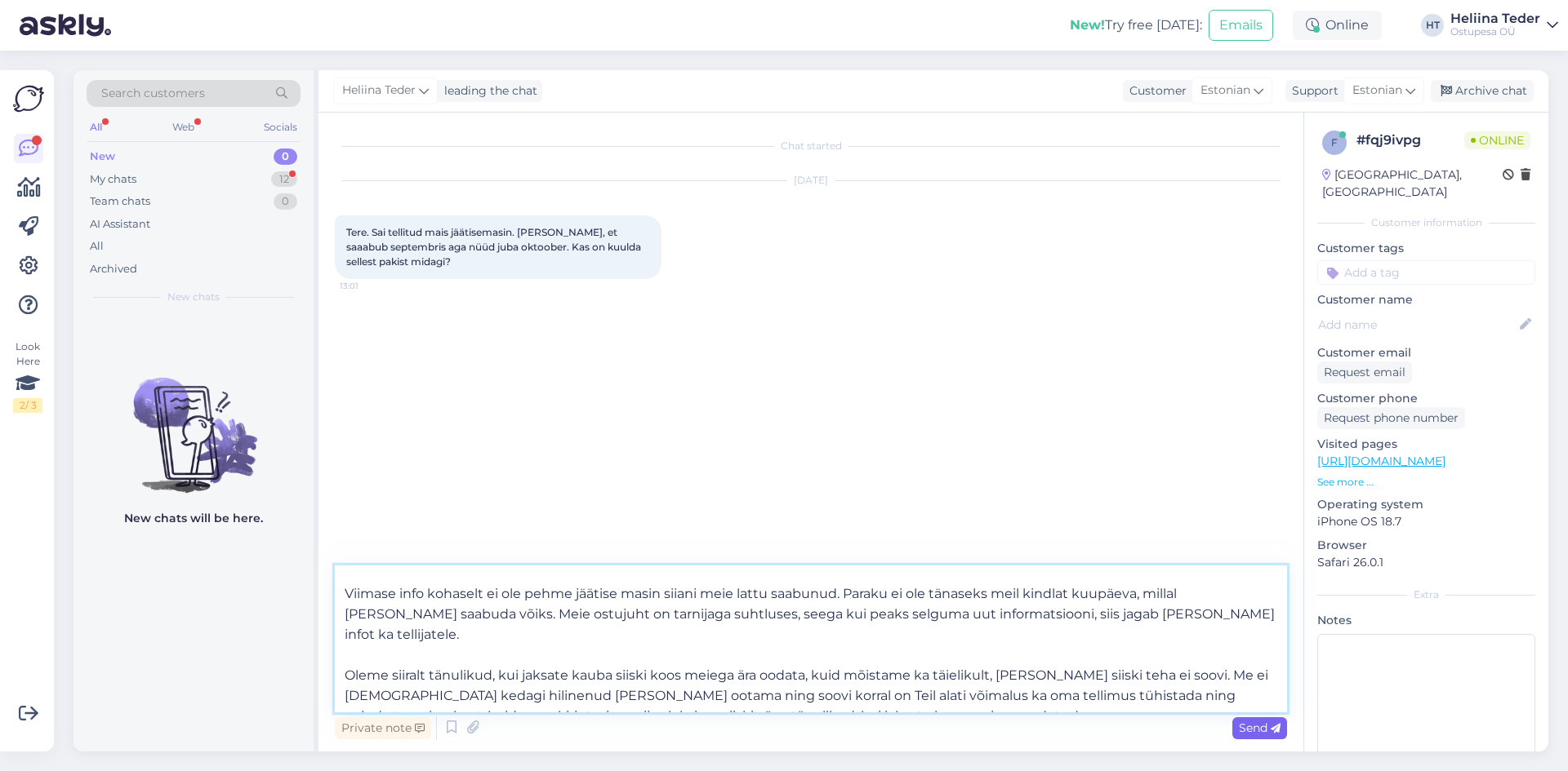
type textarea "Hea klient! Mõistame 100%, et ootate pikisilmi oma [PERSON_NAME] me tõesti ise …"
click at [1272, 732] on icon at bounding box center [1276, 728] width 10 height 10
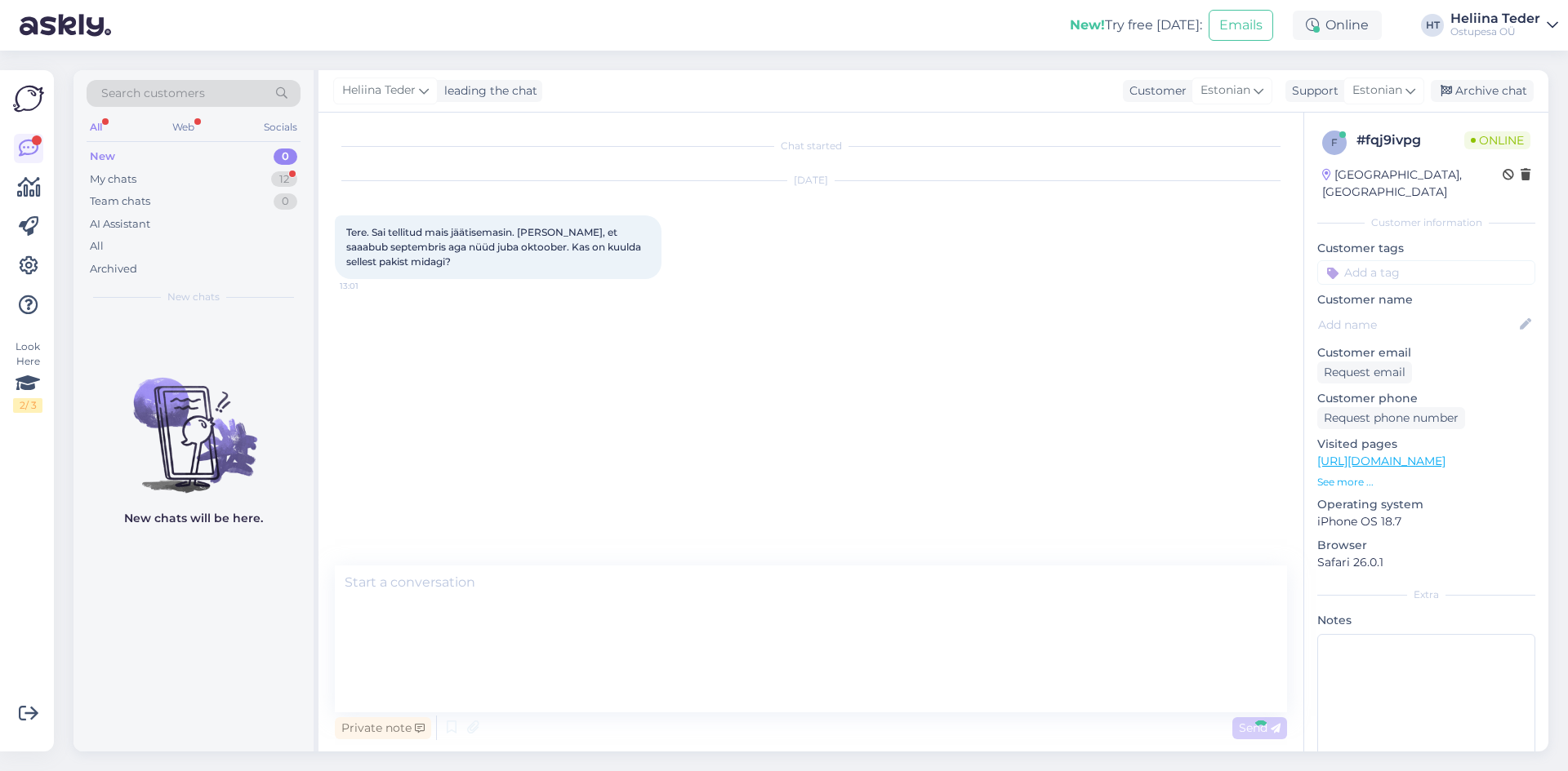
scroll to position [0, 0]
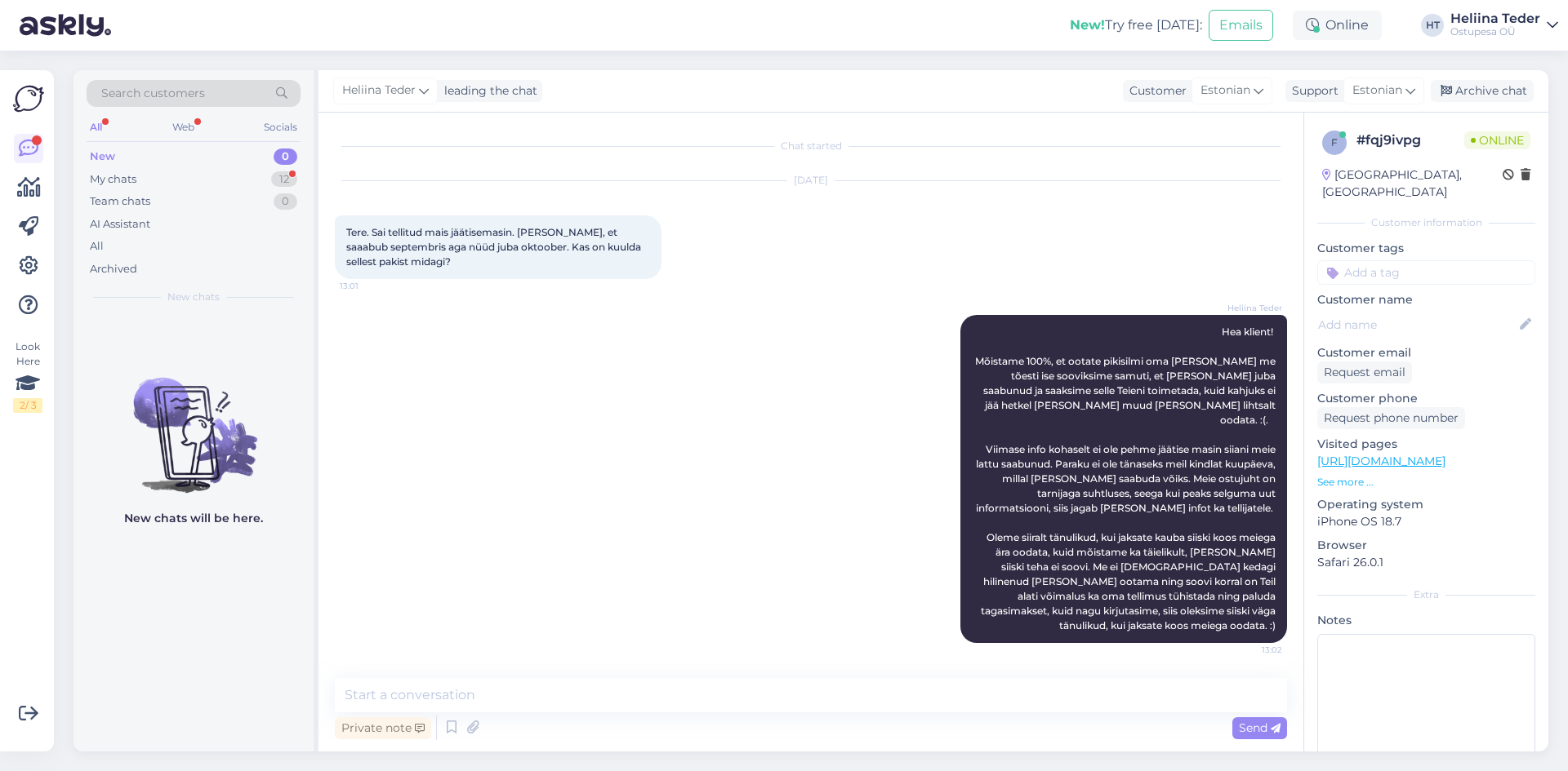
click at [185, 160] on div "New 0" at bounding box center [193, 157] width 214 height 23
click at [177, 181] on div "My chats 12" at bounding box center [193, 180] width 214 height 23
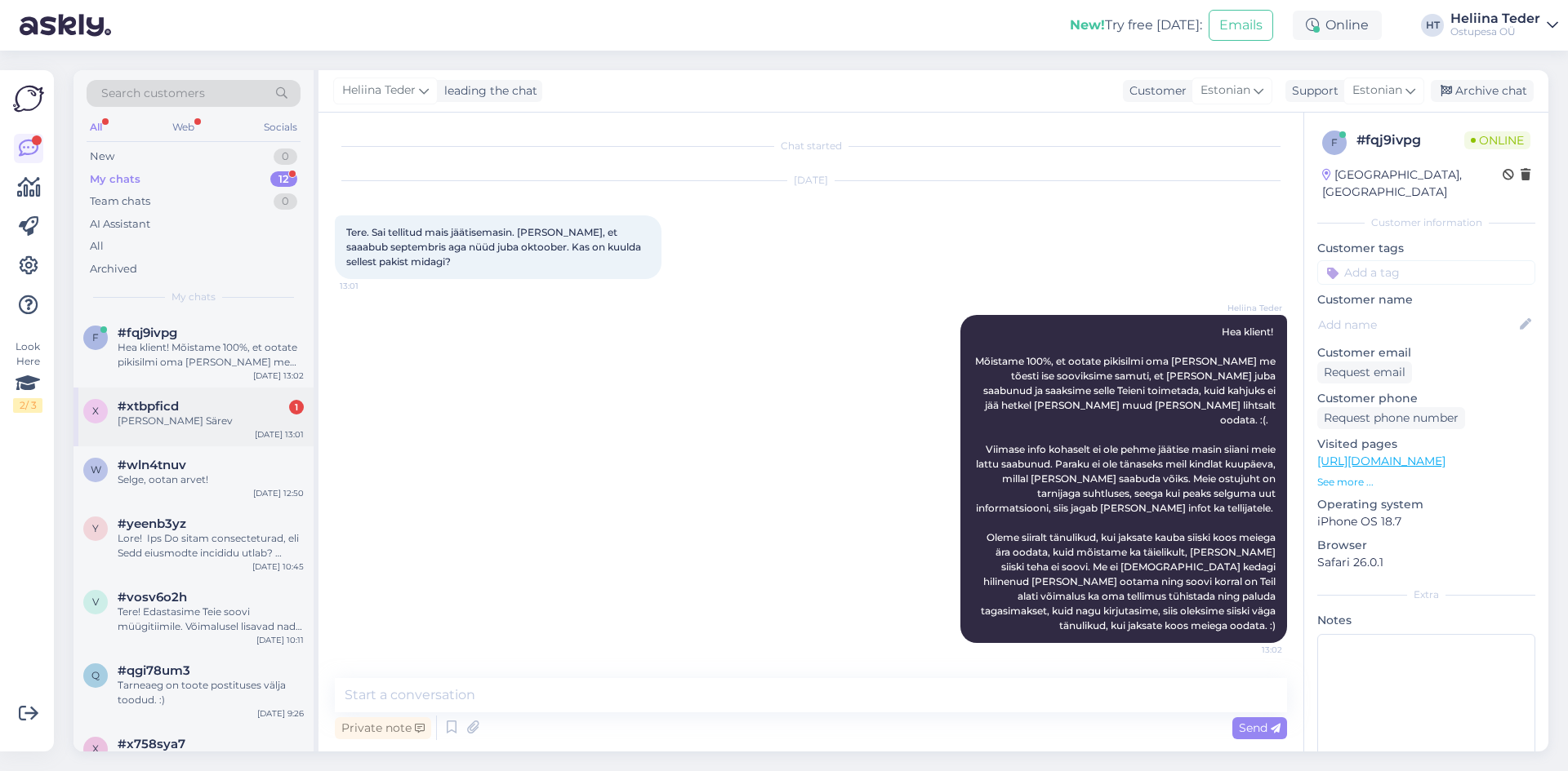
click at [182, 411] on div "#xtbpficd 1" at bounding box center [211, 406] width 187 height 14
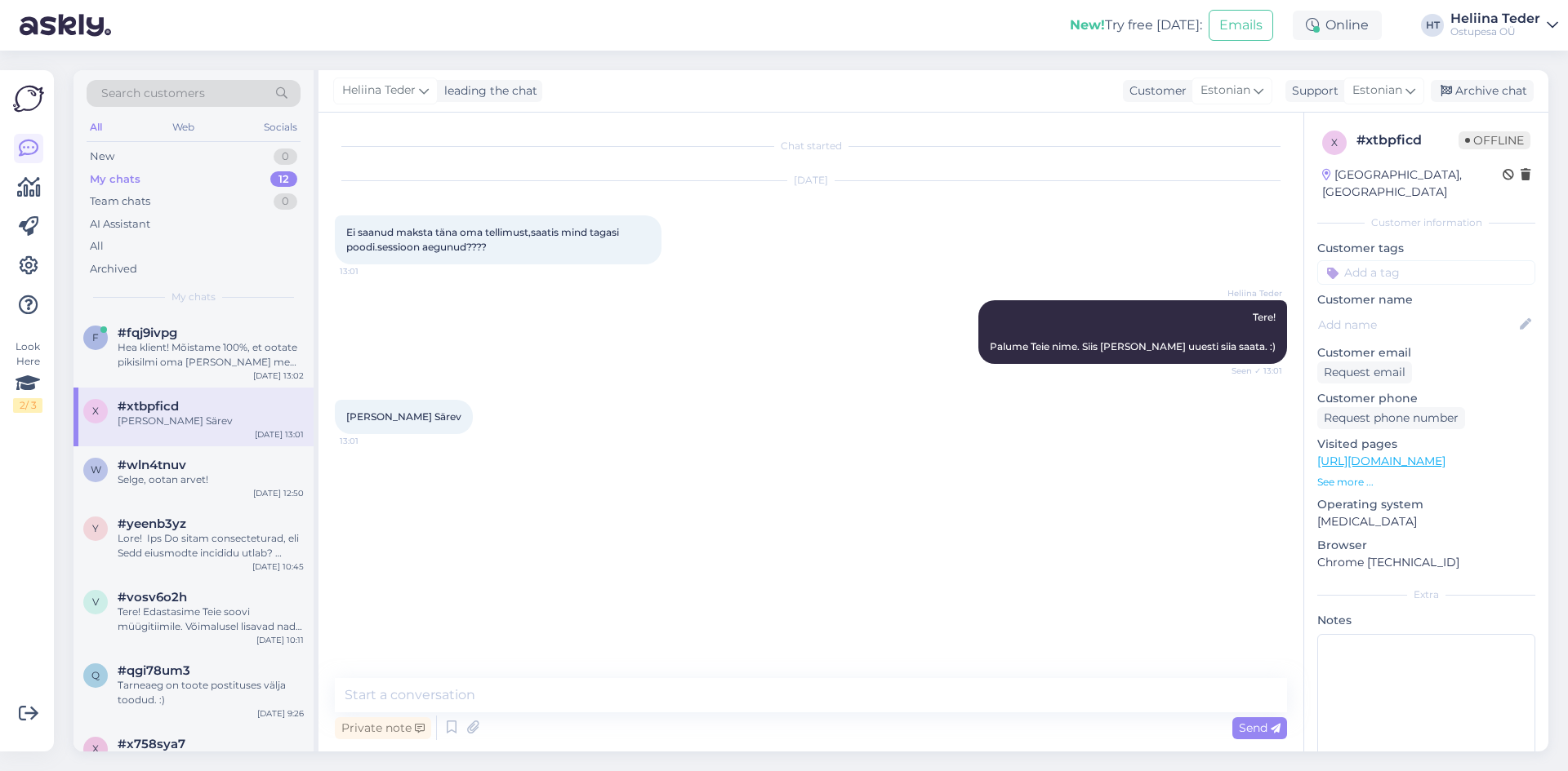
click at [369, 422] on span "[PERSON_NAME] Särev" at bounding box center [403, 416] width 115 height 13
copy div "[PERSON_NAME] Särev 13:01"
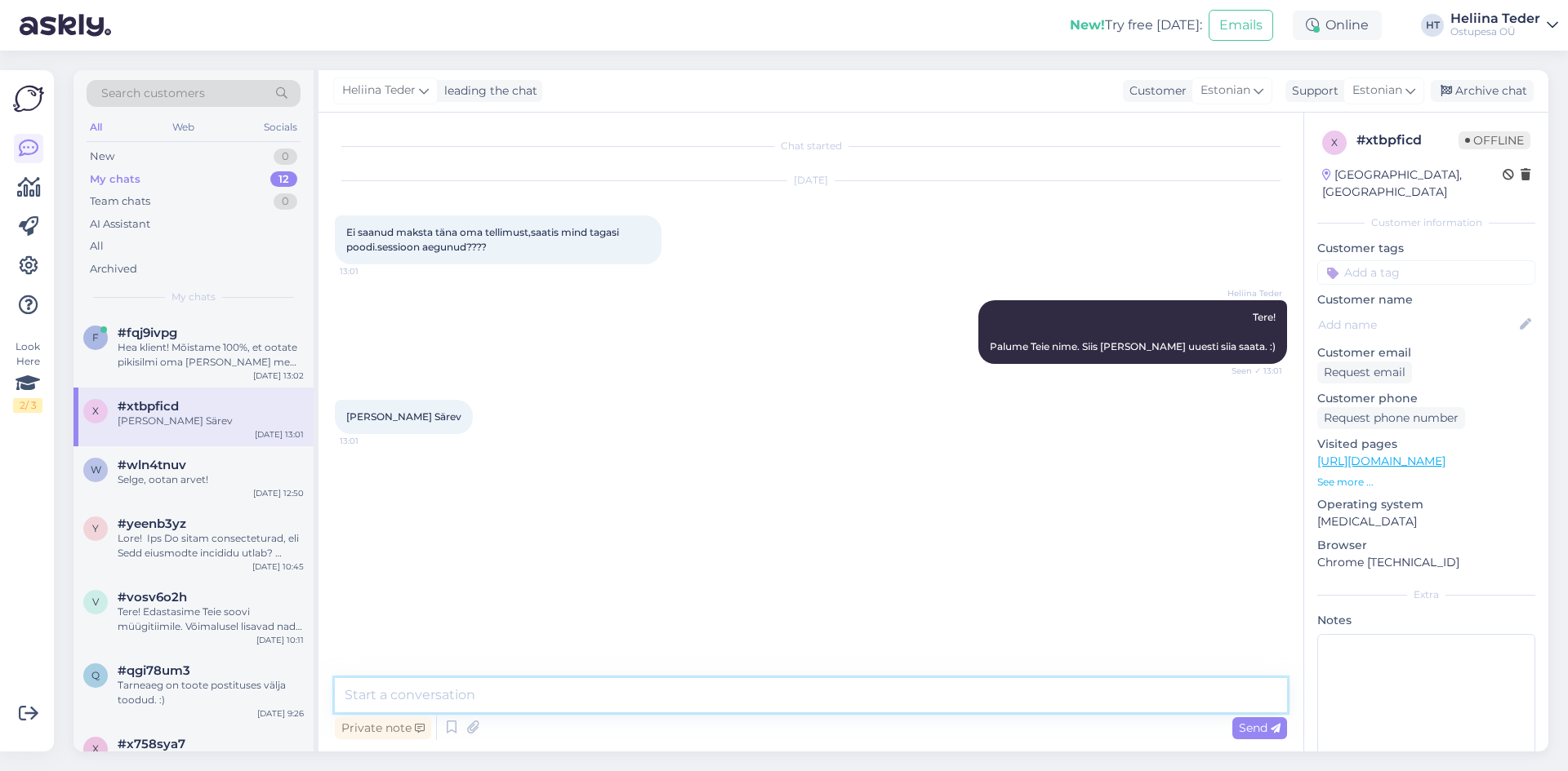
click at [459, 684] on textarea at bounding box center [810, 695] width 952 height 34
paste textarea "[URL][DOMAIN_NAME]"
type textarea "Arve on siin: [URL][DOMAIN_NAME]"
